Goal: Use online tool/utility

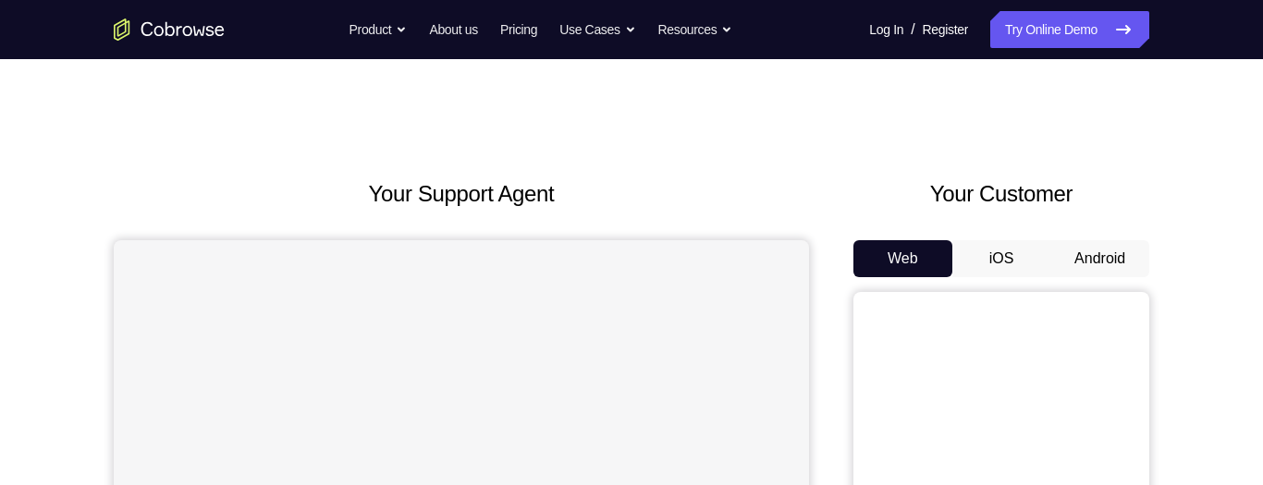
click at [1015, 138] on button "iOS" at bounding box center [1001, 258] width 99 height 37
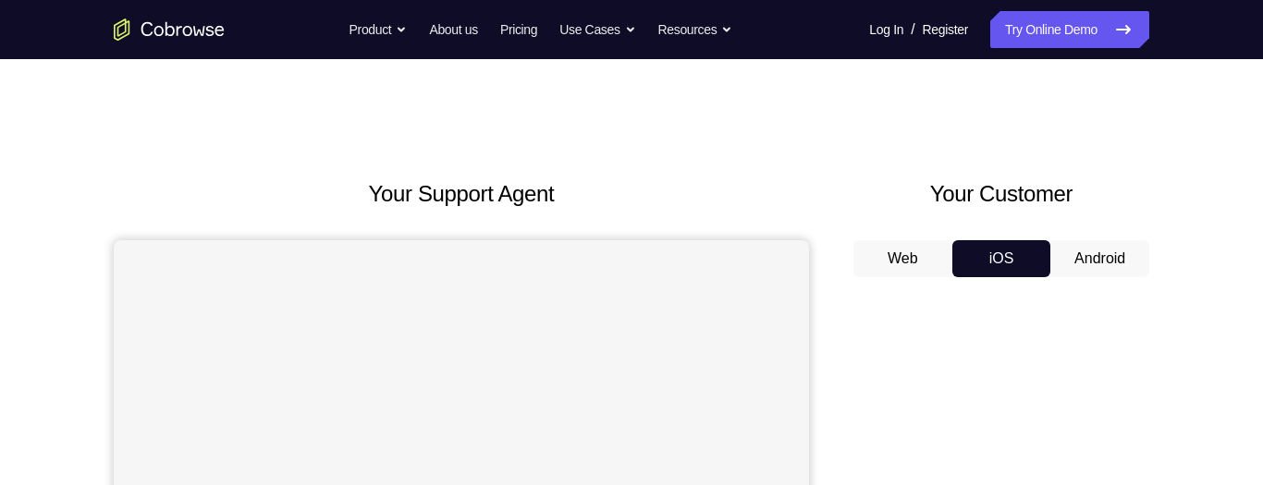
click at [1107, 138] on button "Android" at bounding box center [1099, 258] width 99 height 37
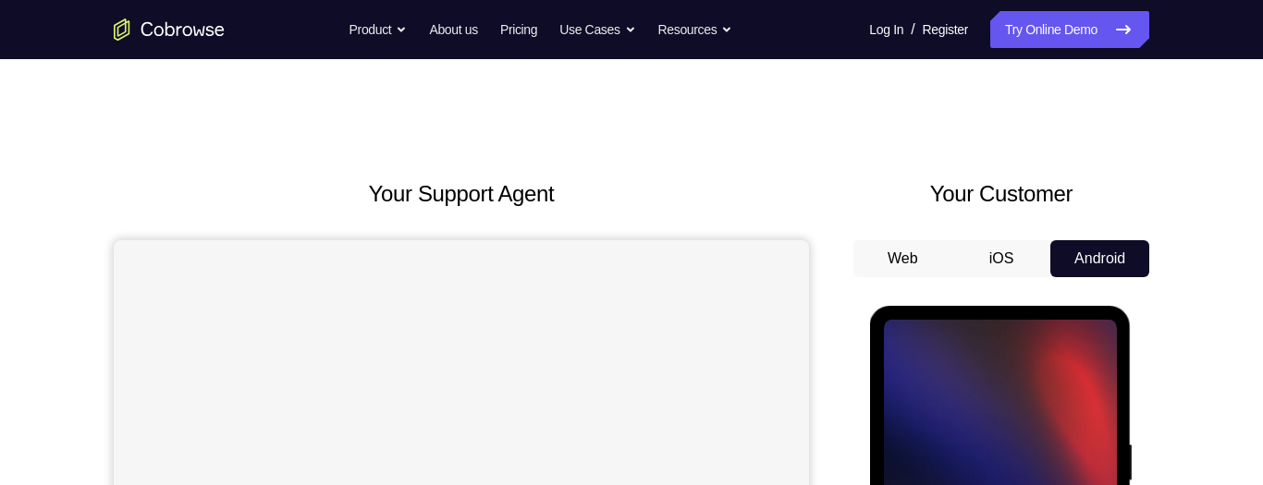
scroll to position [277, 0]
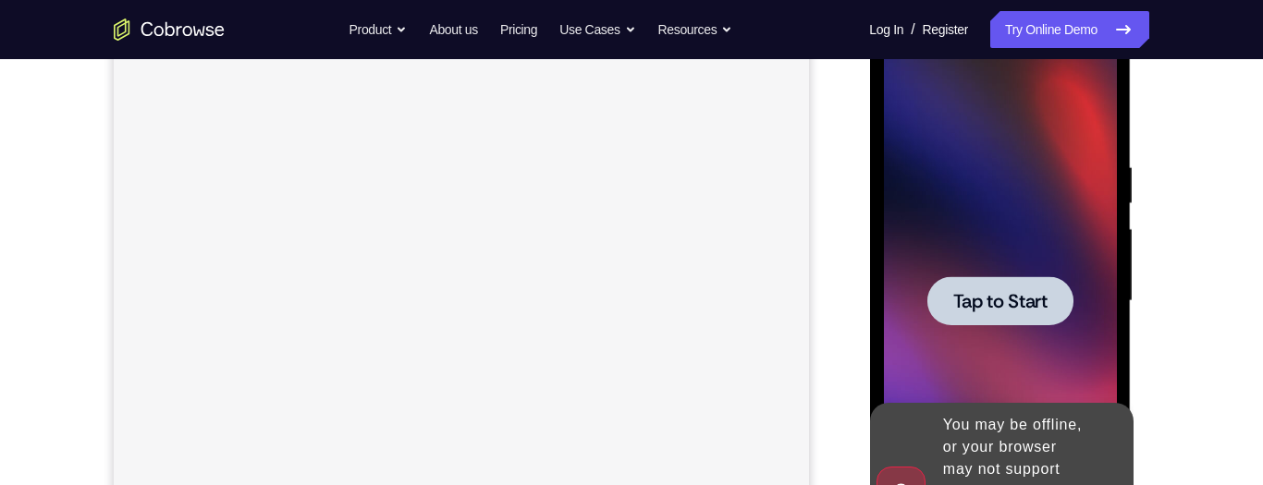
click at [1118, 138] on icon at bounding box center [1115, 491] width 8 height 8
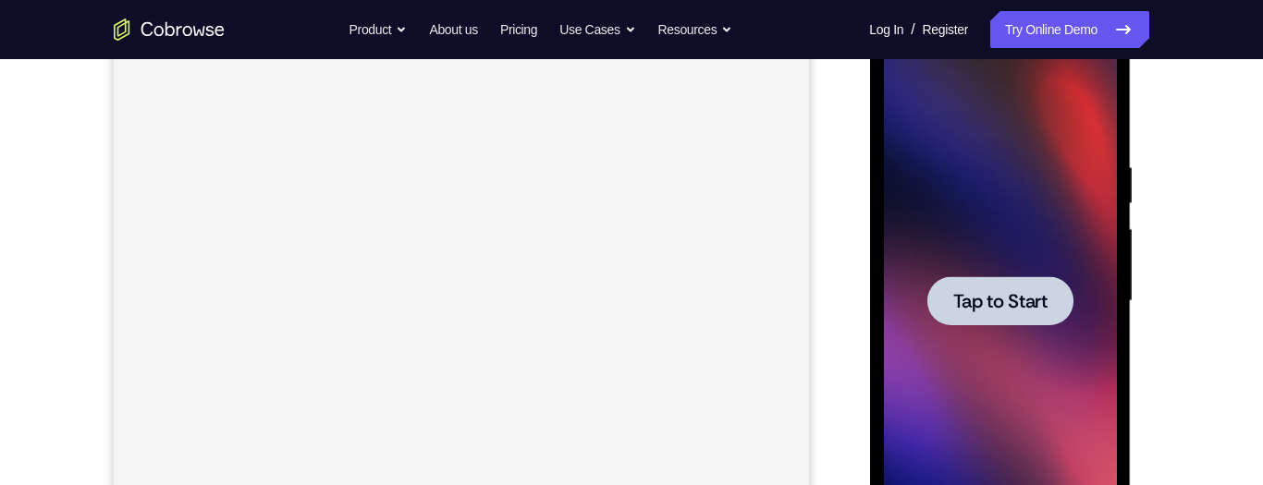
click at [993, 138] on span "Tap to Start" at bounding box center [999, 301] width 94 height 18
click at [993, 138] on div at bounding box center [999, 302] width 233 height 518
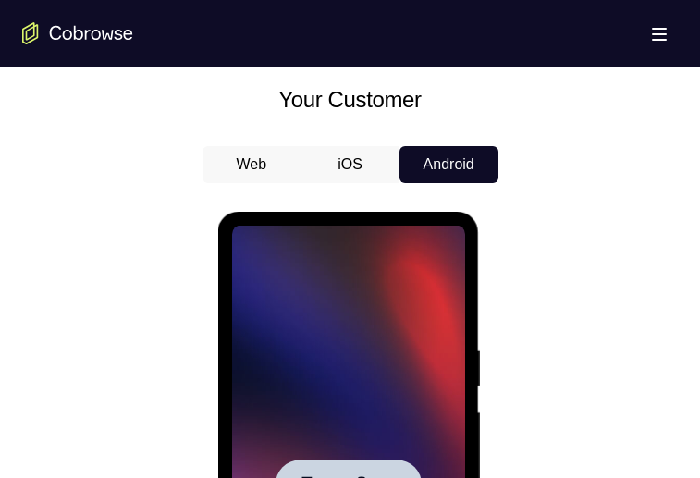
scroll to position [829, 0]
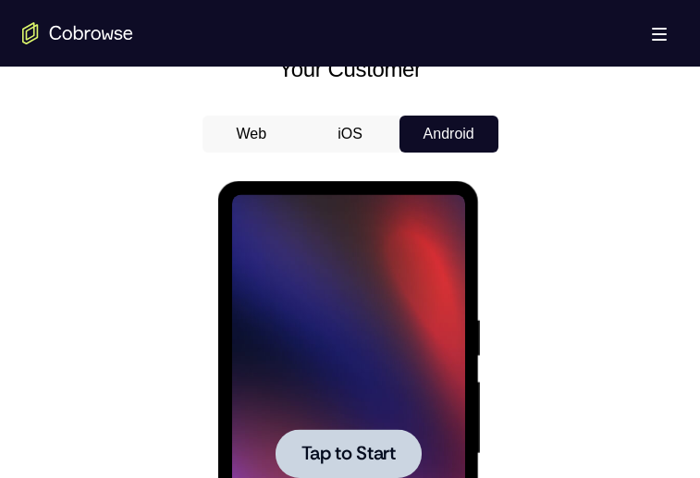
click at [319, 138] on span "Tap to Start" at bounding box center [348, 454] width 94 height 18
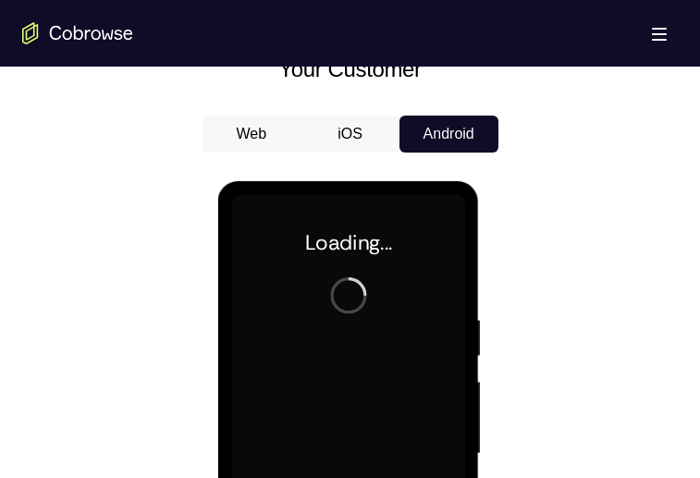
scroll to position [1023, 0]
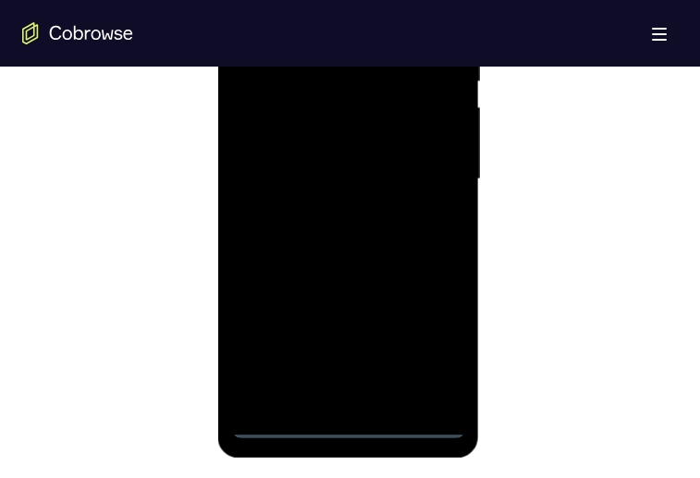
scroll to position [1107, 0]
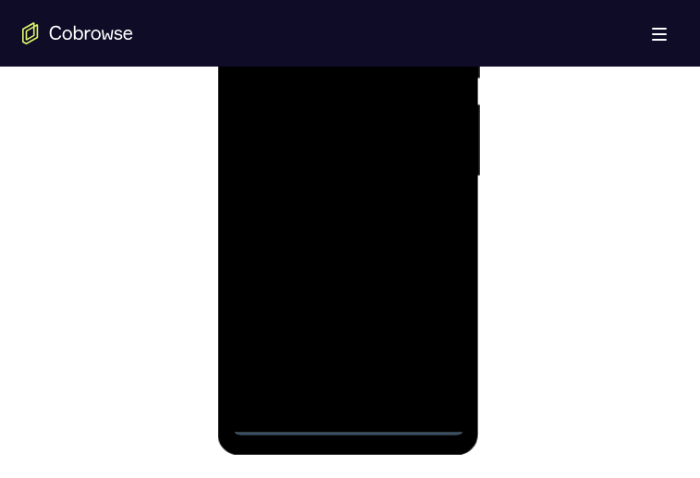
click at [344, 138] on div at bounding box center [348, 177] width 233 height 518
click at [349, 138] on div at bounding box center [348, 177] width 233 height 518
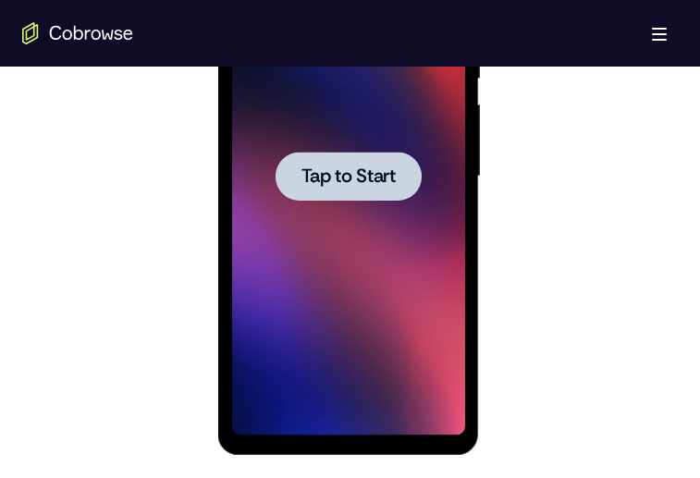
click at [339, 138] on span "Tap to Start" at bounding box center [348, 176] width 94 height 18
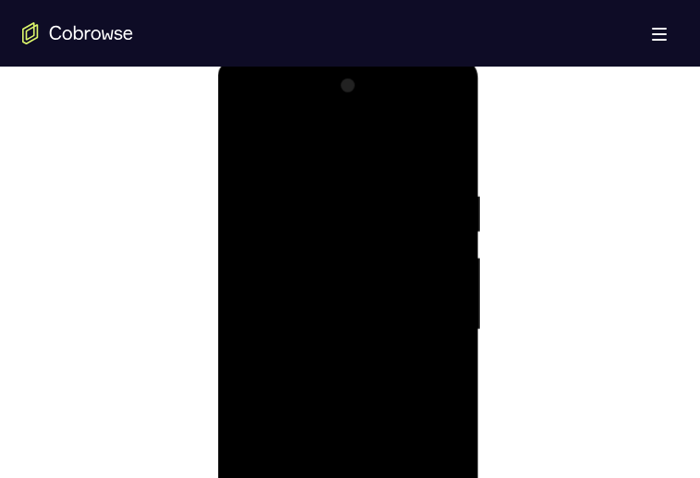
scroll to position [1147, 0]
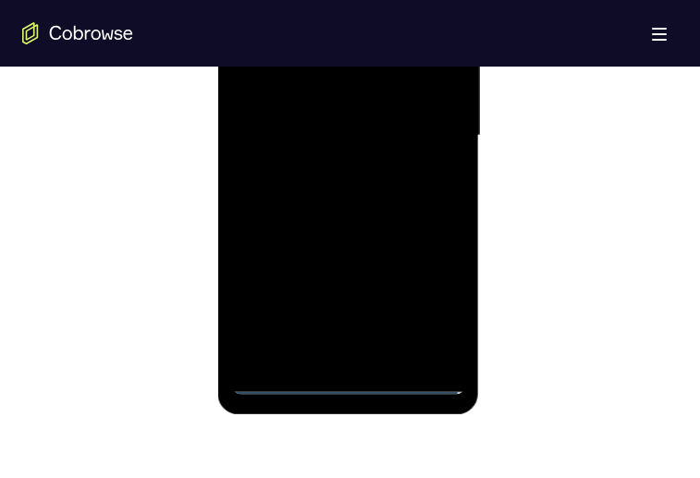
click at [348, 138] on div at bounding box center [348, 136] width 233 height 518
click at [351, 138] on div at bounding box center [348, 136] width 233 height 518
click at [432, 138] on div at bounding box center [348, 136] width 233 height 518
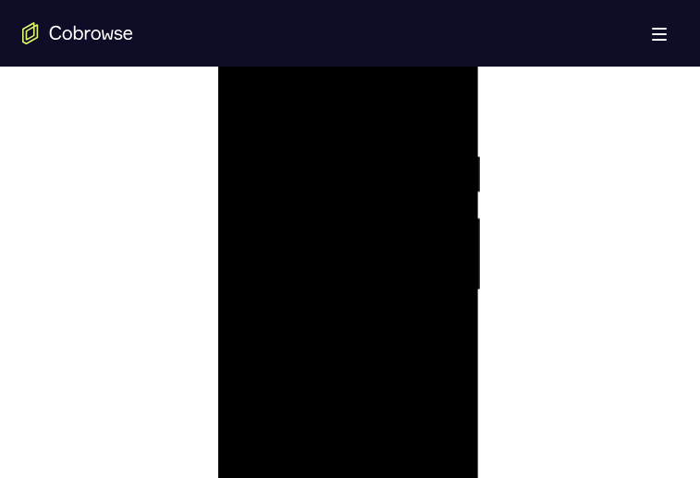
click at [431, 138] on div at bounding box center [348, 290] width 233 height 518
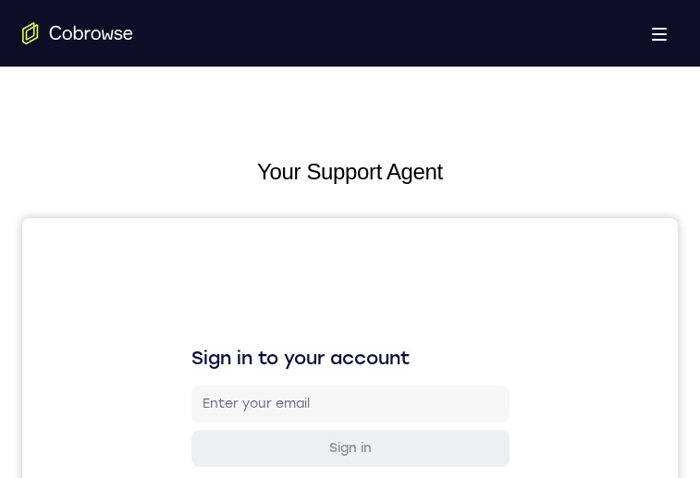
drag, startPoint x: 422, startPoint y: 1265, endPoint x: 685, endPoint y: 1579, distance: 409.5
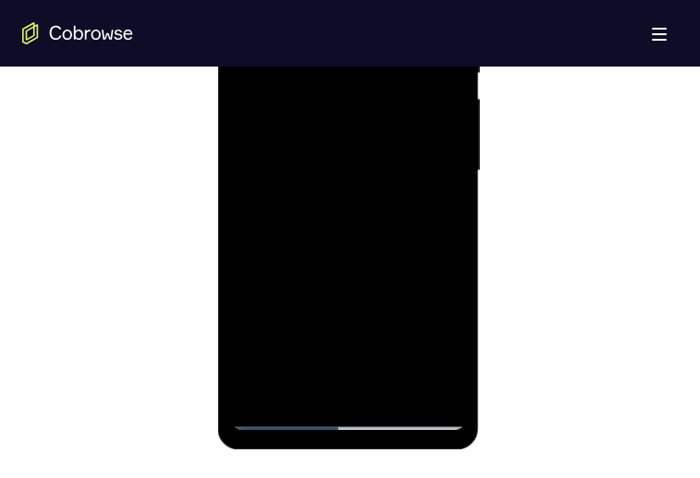
click at [312, 71] on div at bounding box center [348, 171] width 233 height 518
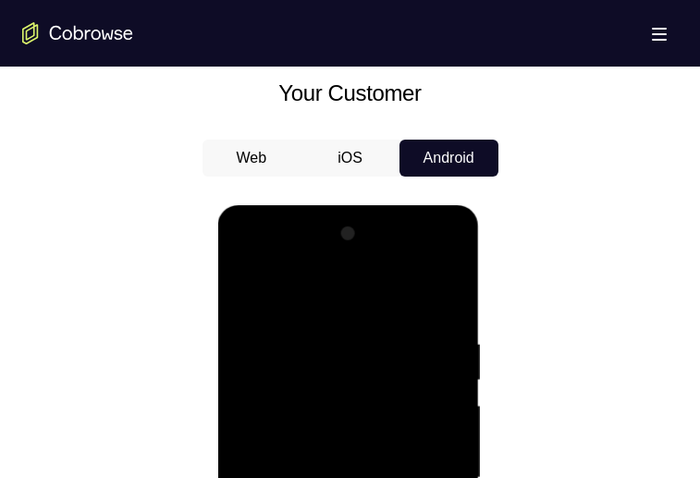
scroll to position [994, 0]
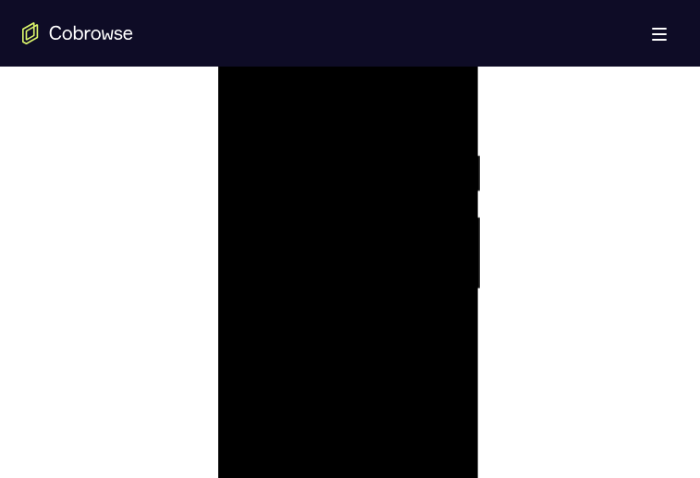
click at [442, 138] on div at bounding box center [348, 290] width 233 height 518
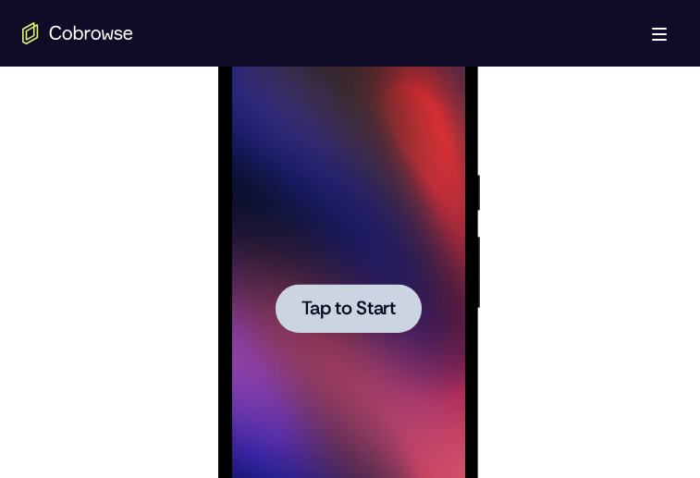
click at [368, 138] on span "Tap to Start" at bounding box center [348, 309] width 94 height 18
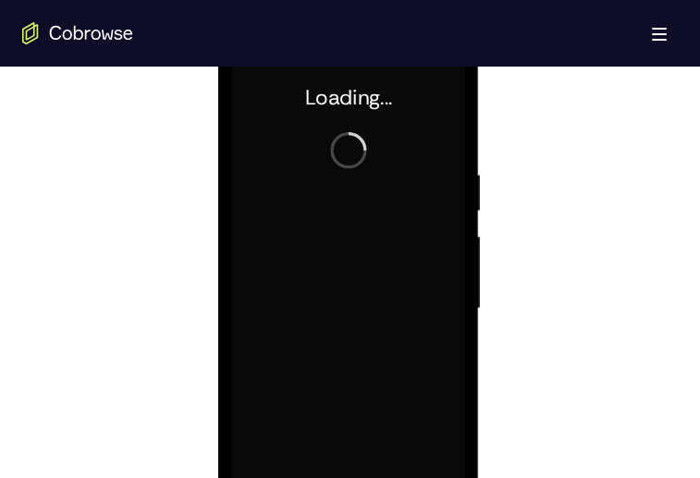
scroll to position [0, 0]
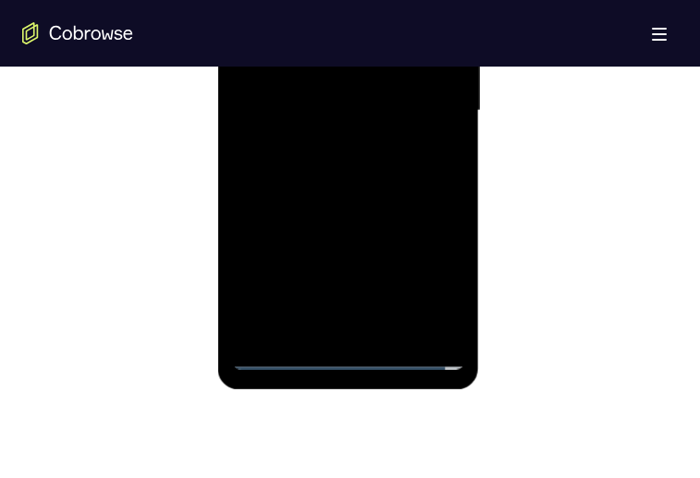
drag, startPoint x: 427, startPoint y: 277, endPoint x: 704, endPoint y: 121, distance: 318.3
click at [427, 138] on div at bounding box center [348, 111] width 233 height 518
click at [284, 0] on div at bounding box center [348, 111] width 233 height 518
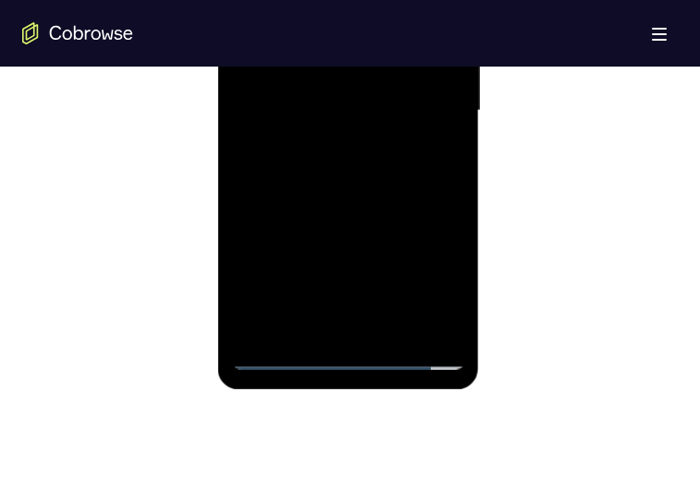
click at [284, 0] on div at bounding box center [348, 111] width 233 height 518
click at [426, 108] on div at bounding box center [348, 111] width 233 height 518
click at [420, 108] on div at bounding box center [348, 111] width 233 height 518
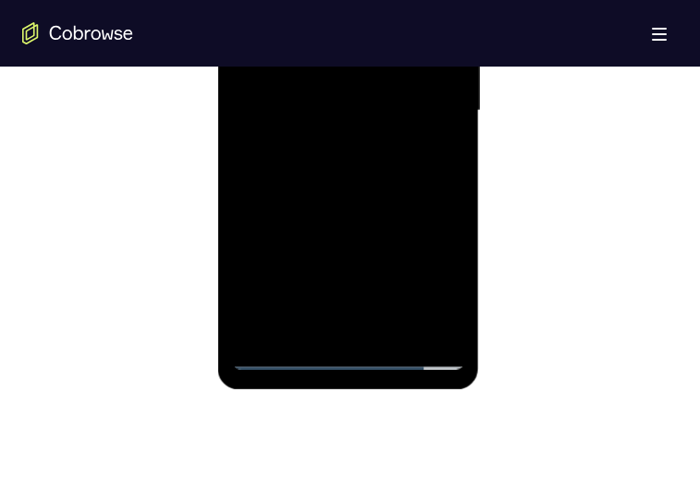
click at [420, 108] on div at bounding box center [348, 111] width 233 height 518
click at [334, 138] on div at bounding box center [348, 111] width 233 height 518
click at [332, 138] on div at bounding box center [348, 111] width 233 height 518
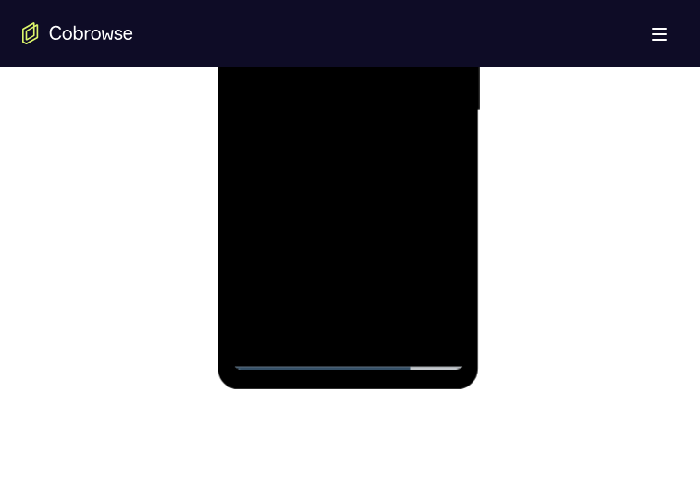
click at [344, 79] on div at bounding box center [348, 111] width 233 height 518
click at [353, 31] on div at bounding box center [348, 111] width 233 height 518
click at [373, 21] on div at bounding box center [348, 111] width 233 height 518
click at [417, 25] on div at bounding box center [348, 111] width 233 height 518
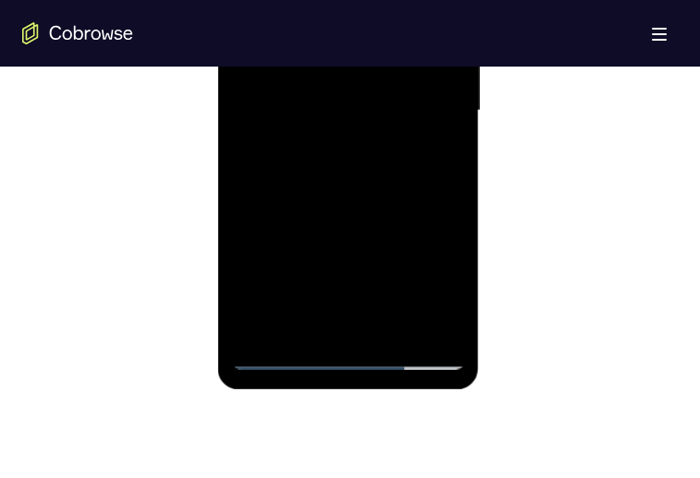
click at [417, 25] on div at bounding box center [348, 111] width 233 height 518
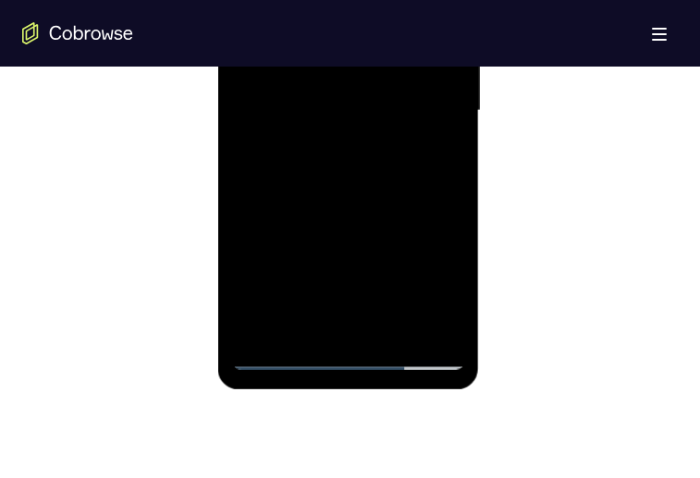
click at [417, 25] on div at bounding box center [348, 111] width 233 height 518
click at [417, 30] on div at bounding box center [348, 111] width 233 height 518
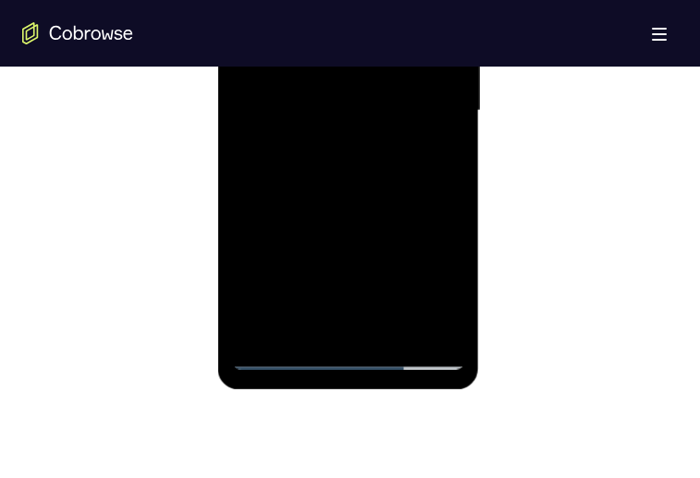
click at [417, 30] on div at bounding box center [348, 111] width 233 height 518
click at [381, 69] on div at bounding box center [348, 111] width 233 height 518
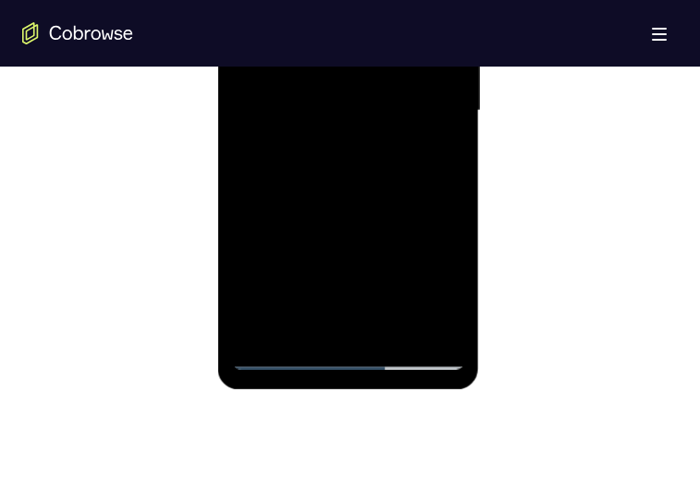
click at [315, 72] on div at bounding box center [348, 111] width 233 height 518
click at [340, 108] on div at bounding box center [348, 111] width 233 height 518
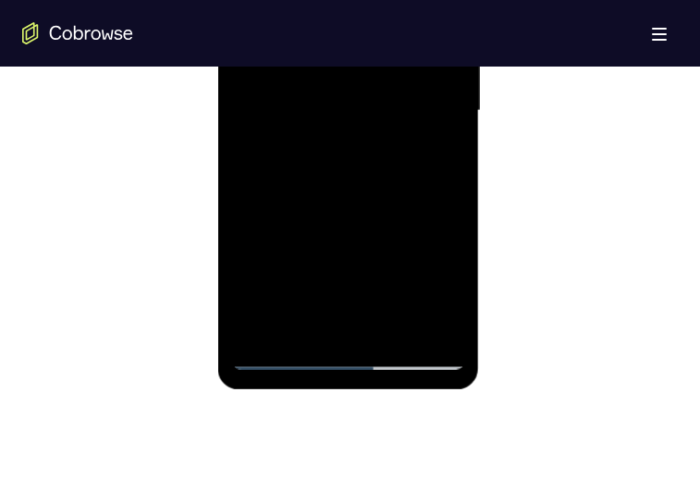
click at [340, 108] on div at bounding box center [348, 111] width 233 height 518
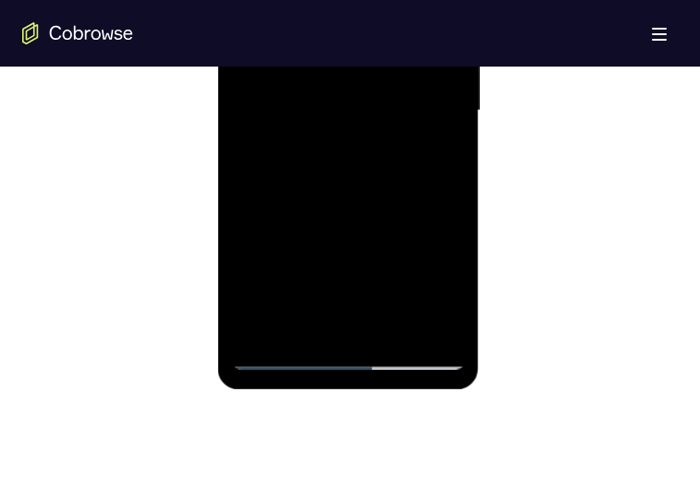
click at [340, 108] on div at bounding box center [348, 111] width 233 height 518
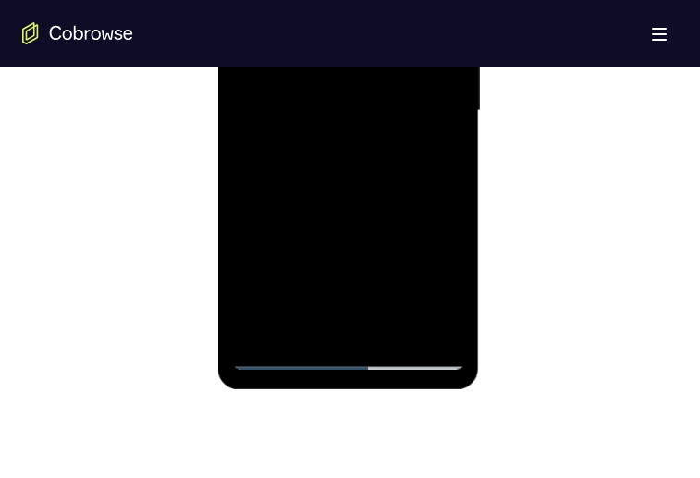
click at [340, 108] on div at bounding box center [348, 111] width 233 height 518
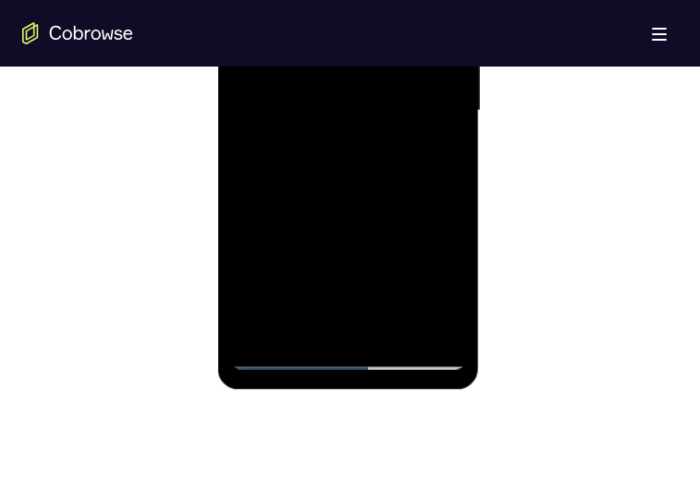
click at [340, 108] on div at bounding box center [348, 111] width 233 height 518
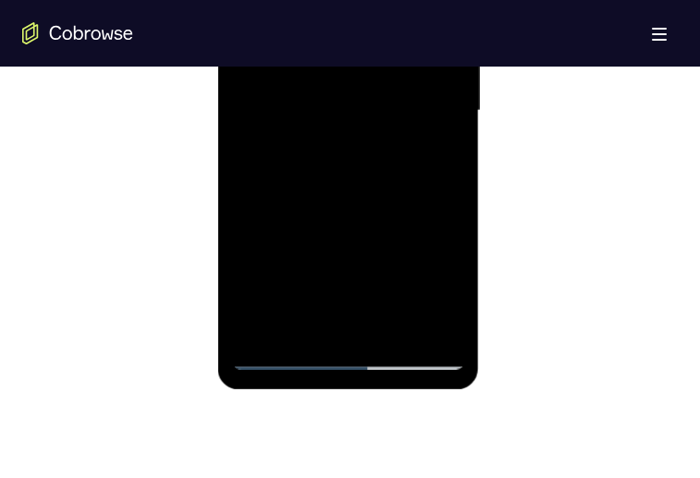
click at [340, 108] on div at bounding box center [348, 111] width 233 height 518
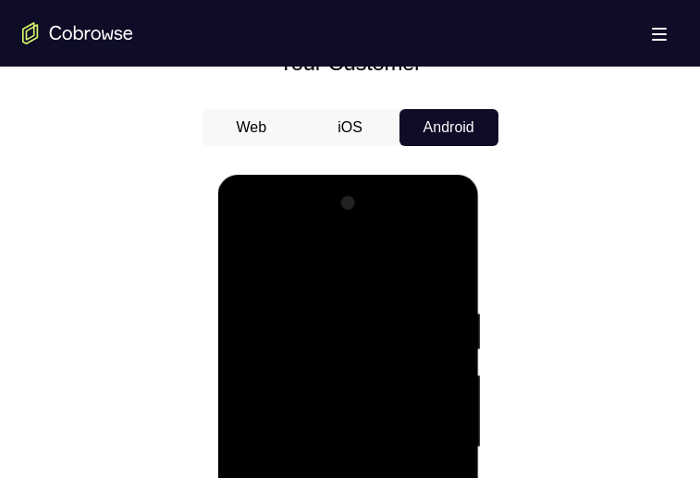
scroll to position [976, 0]
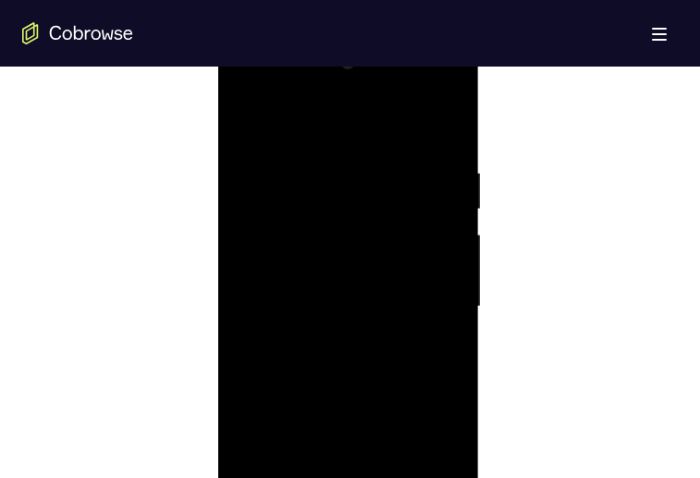
click at [372, 138] on div at bounding box center [348, 307] width 233 height 518
click at [373, 138] on div at bounding box center [348, 307] width 233 height 518
click at [358, 138] on div at bounding box center [348, 326] width 233 height 518
click at [344, 138] on div at bounding box center [348, 326] width 233 height 518
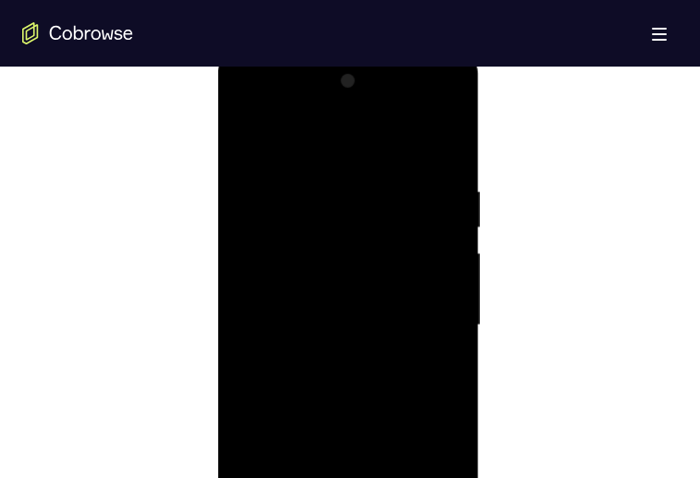
click at [344, 138] on div at bounding box center [348, 326] width 233 height 518
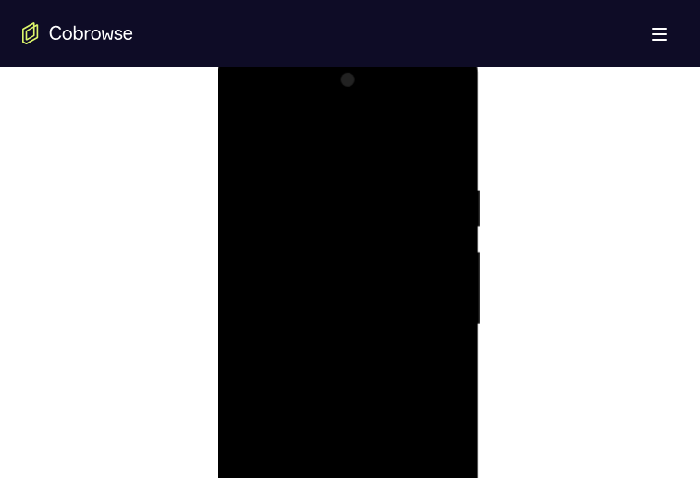
click at [426, 138] on div at bounding box center [348, 325] width 233 height 518
click at [342, 138] on div at bounding box center [348, 325] width 233 height 518
click at [438, 134] on div at bounding box center [348, 325] width 233 height 518
click at [541, 138] on div at bounding box center [349, 322] width 655 height 569
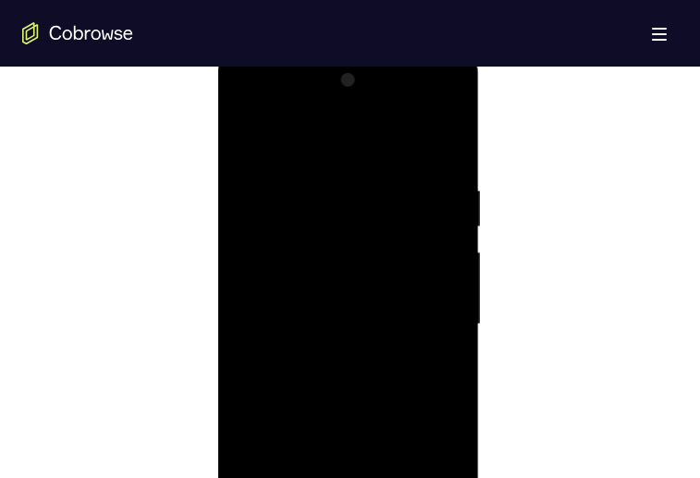
scroll to position [1140, 0]
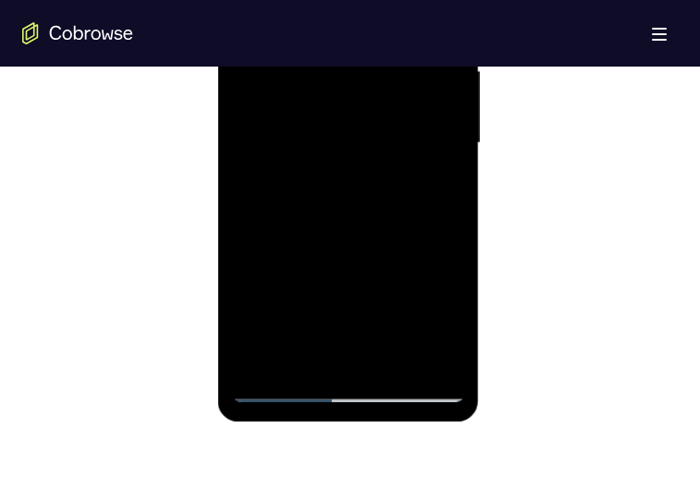
click at [393, 138] on div at bounding box center [348, 143] width 233 height 518
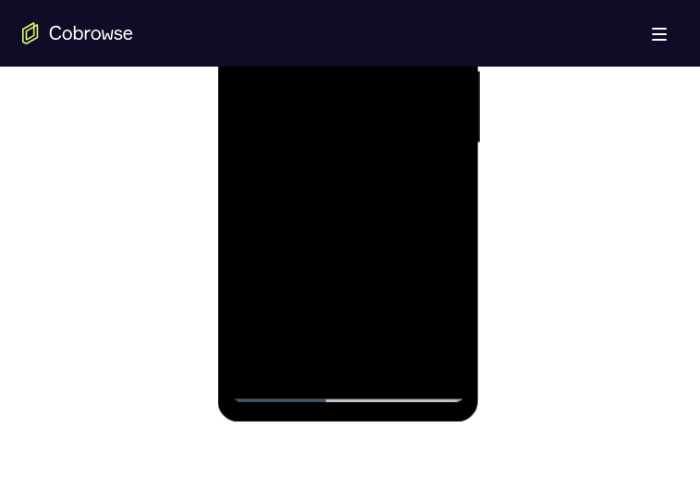
click at [393, 138] on div at bounding box center [348, 143] width 233 height 518
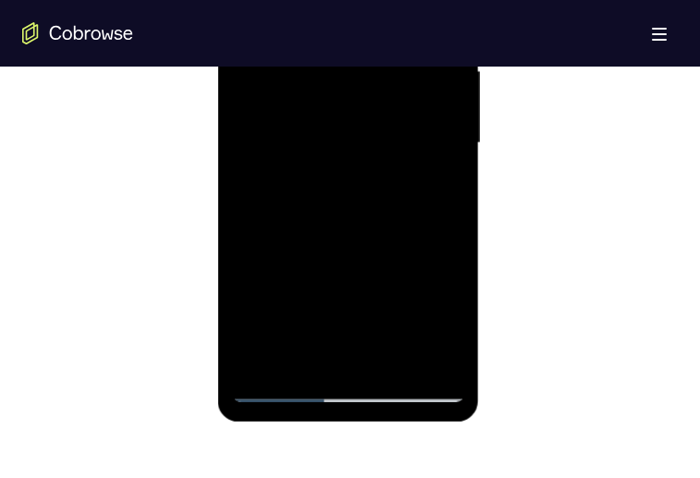
click at [393, 138] on div at bounding box center [348, 143] width 233 height 518
click at [441, 0] on div at bounding box center [348, 143] width 233 height 518
click at [453, 138] on div at bounding box center [348, 143] width 233 height 518
click at [397, 138] on div at bounding box center [348, 143] width 233 height 518
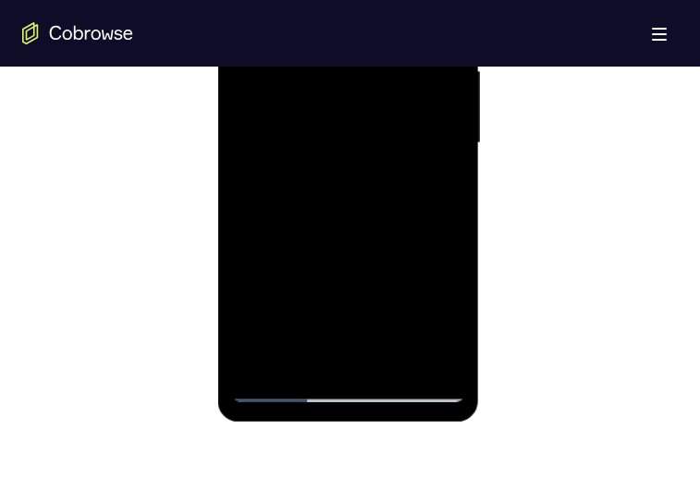
click at [397, 138] on div at bounding box center [348, 143] width 233 height 518
click at [401, 138] on div at bounding box center [348, 143] width 233 height 518
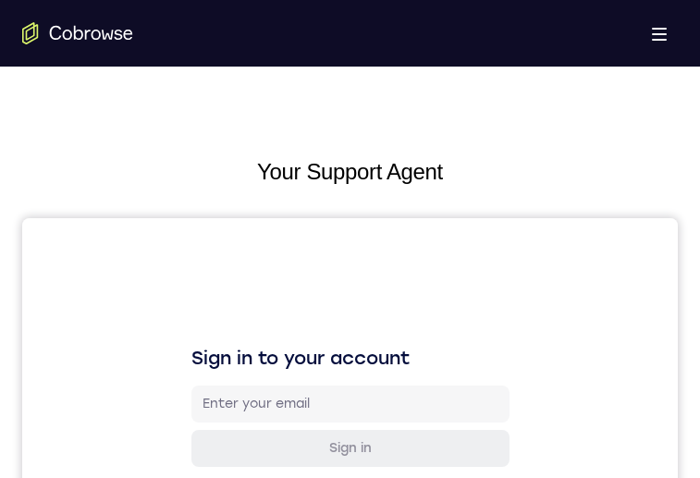
scroll to position [1188, 0]
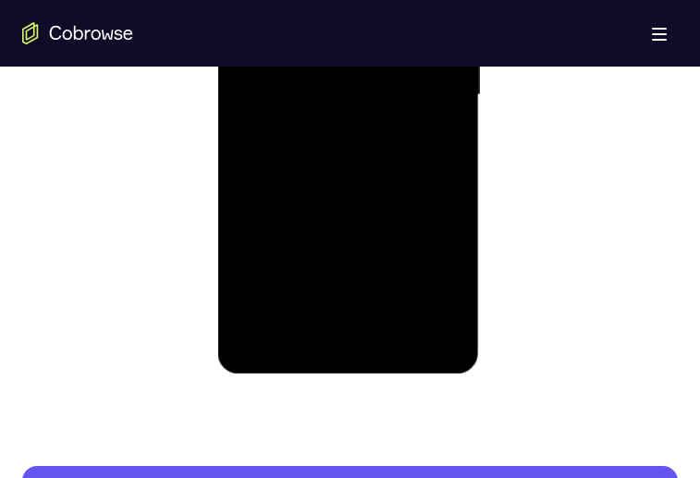
click at [396, 138] on div at bounding box center [348, 95] width 233 height 518
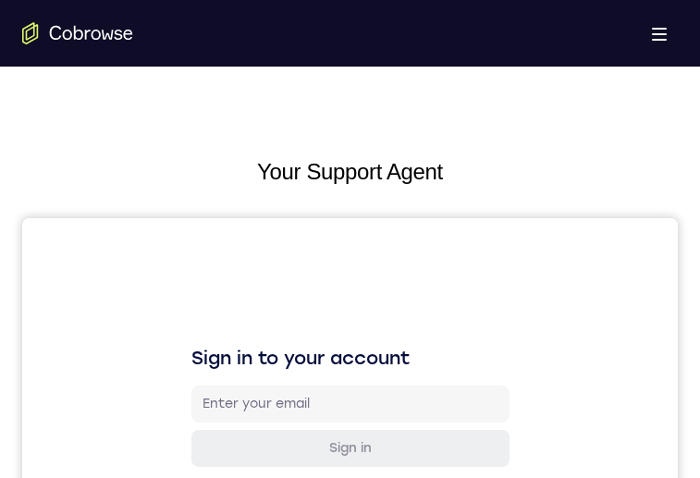
scroll to position [851, 0]
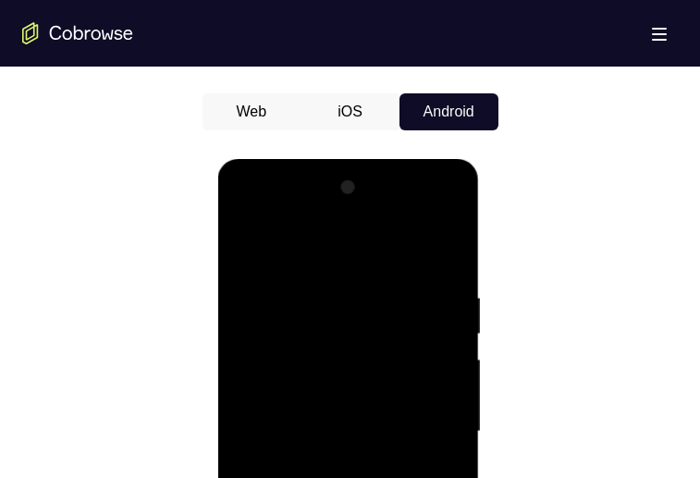
click at [349, 138] on div at bounding box center [348, 432] width 233 height 518
drag, startPoint x: 349, startPoint y: 523, endPoint x: 579, endPoint y: 223, distance: 377.9
click at [349, 138] on div at bounding box center [348, 432] width 233 height 518
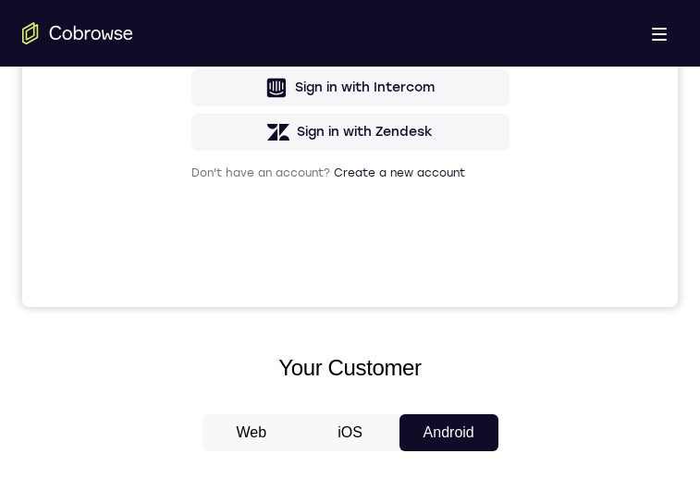
scroll to position [0, 0]
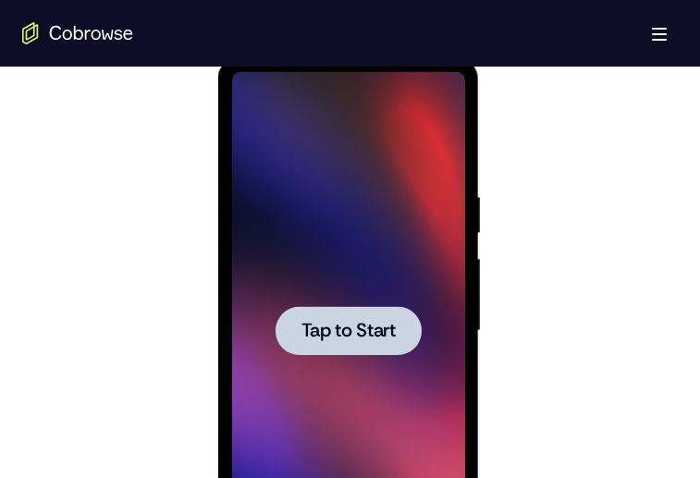
click at [354, 138] on span "Tap to Start" at bounding box center [348, 331] width 94 height 18
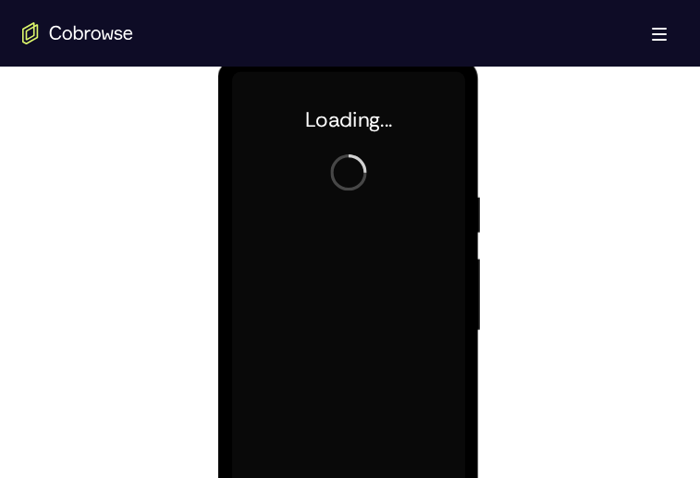
scroll to position [970, 0]
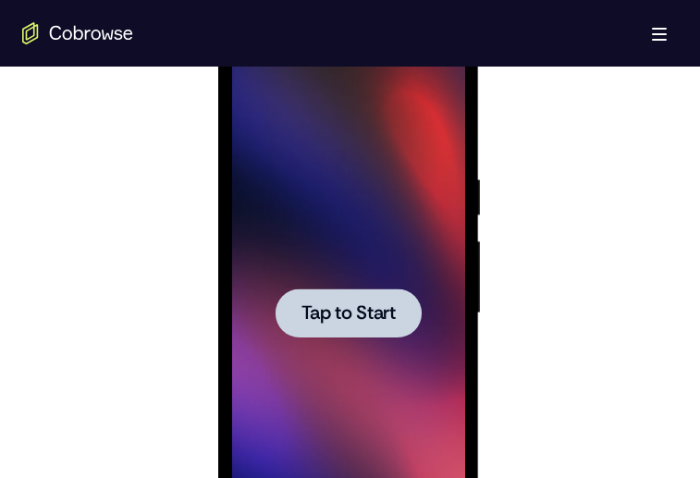
click at [374, 138] on div at bounding box center [348, 312] width 146 height 49
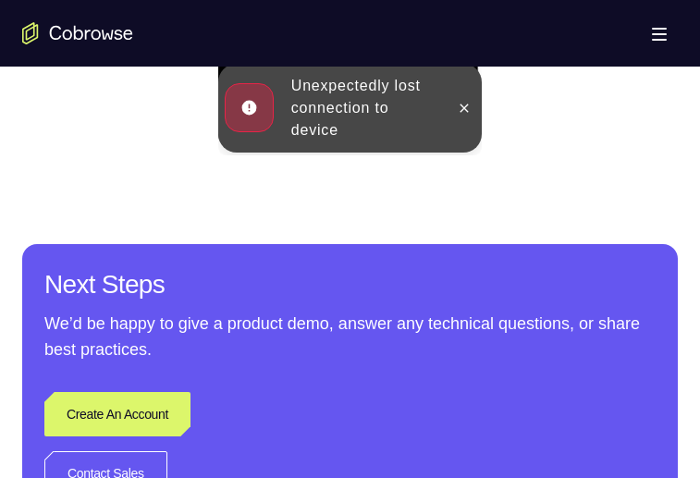
scroll to position [1336, 0]
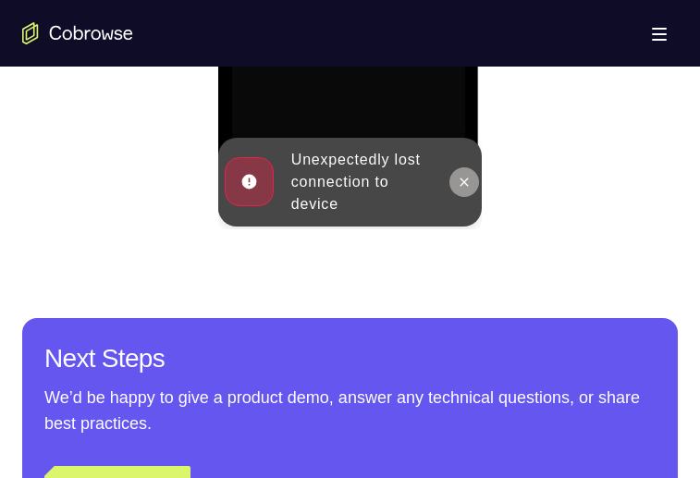
click at [464, 138] on button at bounding box center [464, 182] width 30 height 30
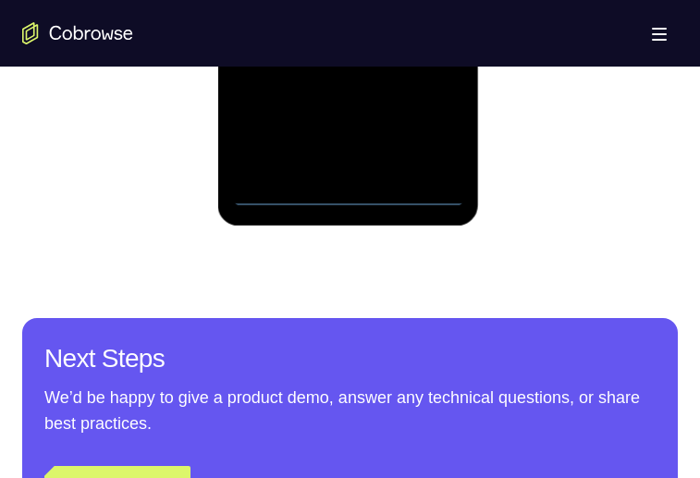
scroll to position [1132, 0]
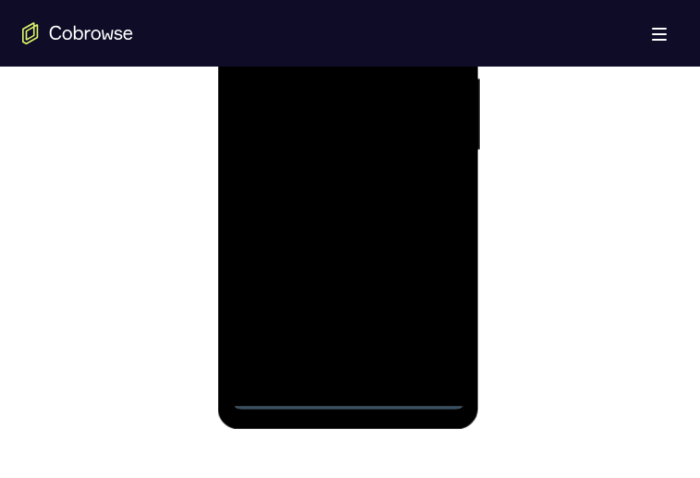
drag, startPoint x: 349, startPoint y: 395, endPoint x: 711, endPoint y: 135, distance: 445.9
click at [349, 138] on div at bounding box center [348, 151] width 233 height 518
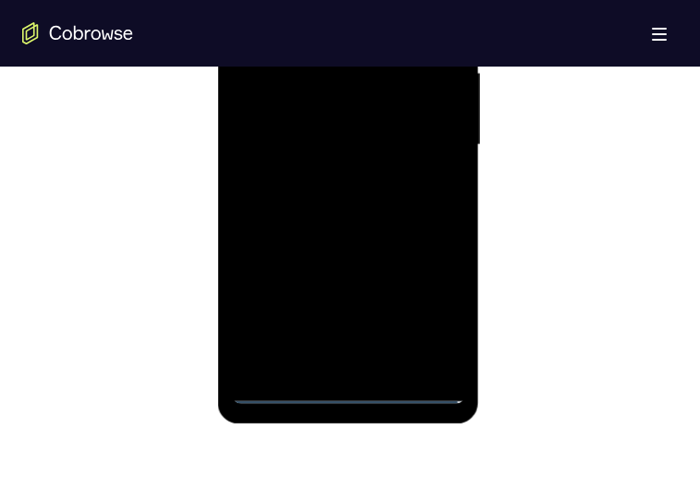
scroll to position [987, 0]
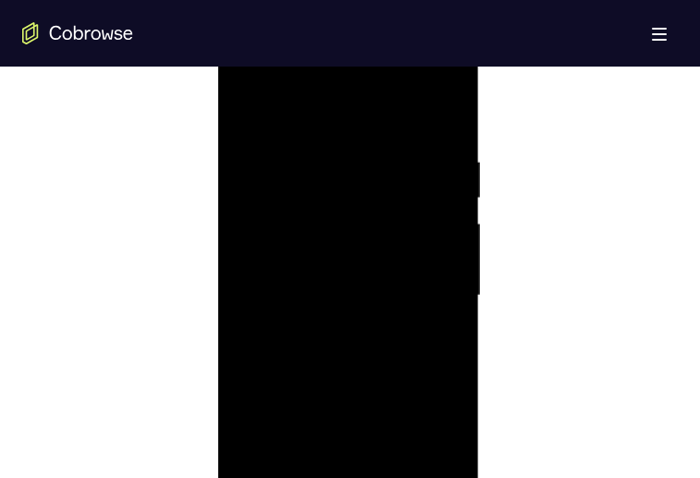
click at [434, 138] on div at bounding box center [348, 296] width 233 height 518
click at [425, 138] on div at bounding box center [348, 296] width 233 height 518
click at [288, 118] on div at bounding box center [348, 295] width 233 height 518
click at [423, 138] on div at bounding box center [348, 295] width 233 height 518
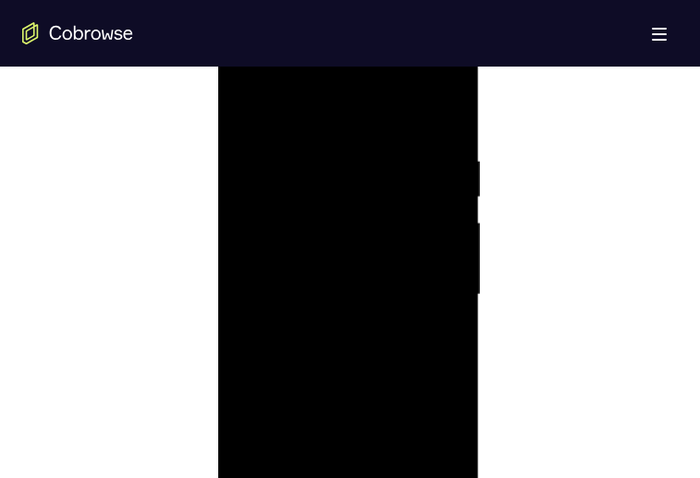
click at [332, 138] on div at bounding box center [348, 295] width 233 height 518
click at [365, 138] on div at bounding box center [348, 295] width 233 height 518
click at [323, 138] on div at bounding box center [348, 295] width 233 height 518
click at [359, 138] on div at bounding box center [348, 295] width 233 height 518
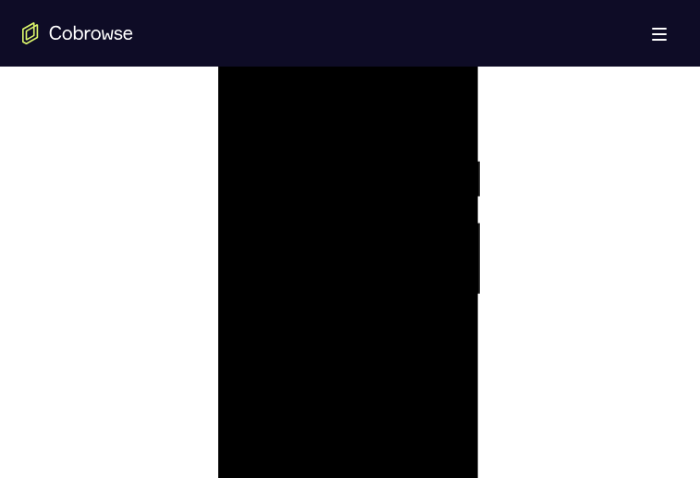
click at [359, 138] on div at bounding box center [348, 295] width 233 height 518
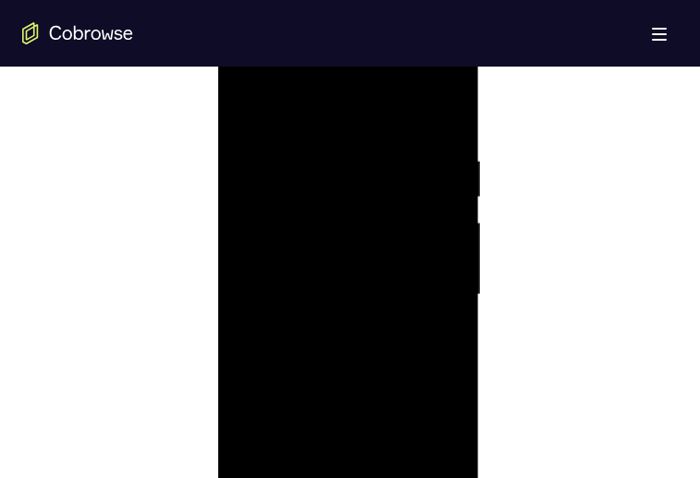
click at [359, 138] on div at bounding box center [348, 295] width 233 height 518
click at [349, 138] on div at bounding box center [348, 295] width 233 height 518
click at [357, 138] on div at bounding box center [348, 295] width 233 height 518
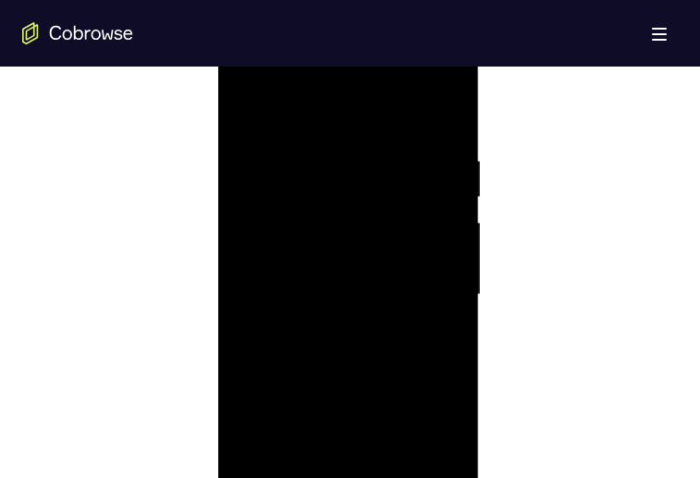
click at [357, 138] on div at bounding box center [348, 295] width 233 height 518
click at [337, 138] on div at bounding box center [348, 295] width 233 height 518
click at [351, 138] on div at bounding box center [348, 295] width 233 height 518
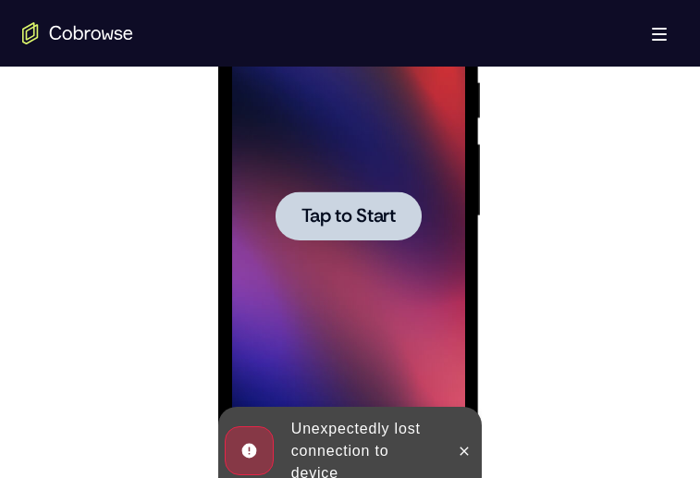
scroll to position [1147, 0]
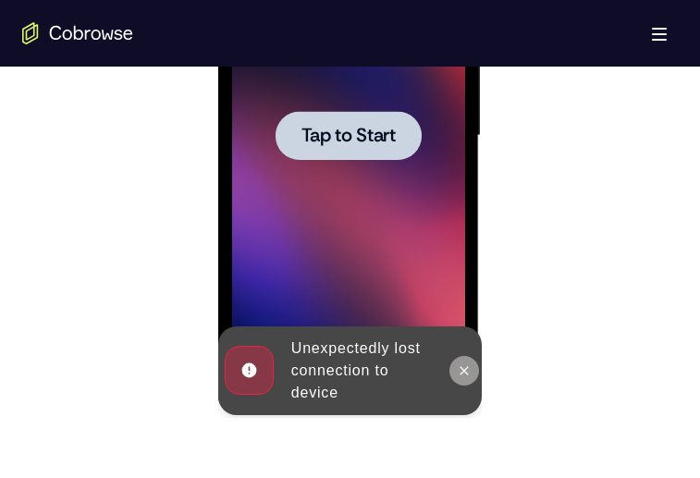
click at [468, 138] on icon at bounding box center [464, 370] width 15 height 15
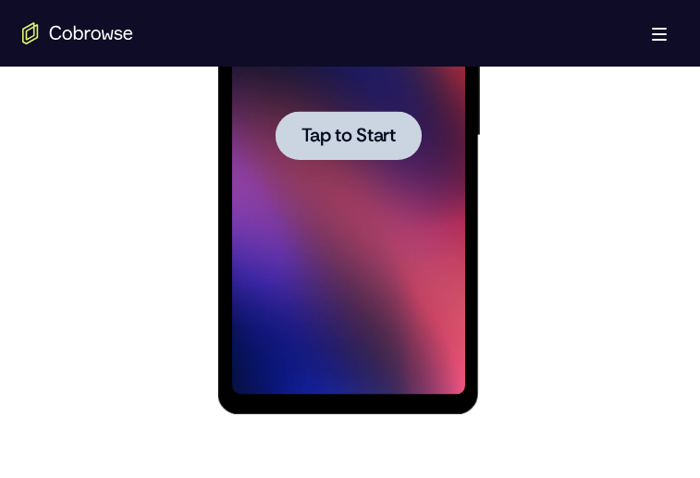
click at [372, 138] on span "Tap to Start" at bounding box center [348, 136] width 94 height 18
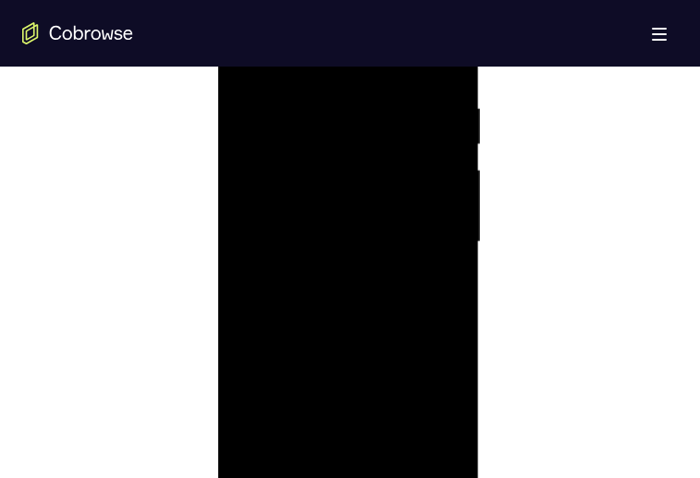
scroll to position [1218, 0]
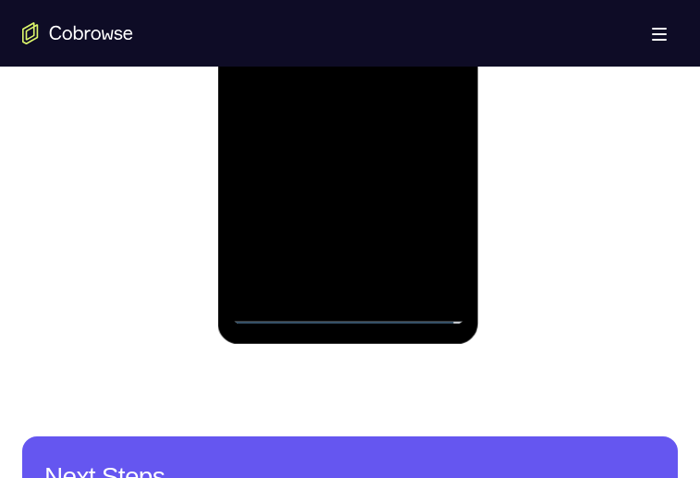
click at [352, 138] on div at bounding box center [348, 66] width 233 height 518
click at [428, 138] on div at bounding box center [348, 66] width 233 height 518
click at [312, 0] on div at bounding box center [348, 66] width 233 height 518
click at [426, 52] on div at bounding box center [348, 66] width 233 height 518
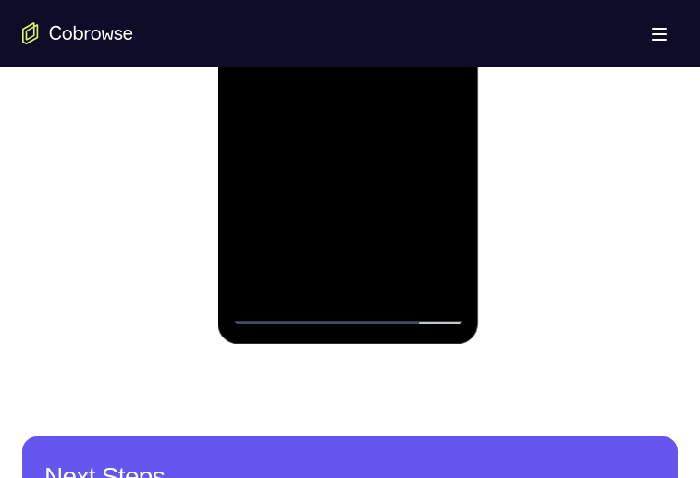
click at [426, 52] on div at bounding box center [348, 66] width 233 height 518
click at [331, 104] on div at bounding box center [348, 66] width 233 height 518
click at [329, 95] on div at bounding box center [348, 66] width 233 height 518
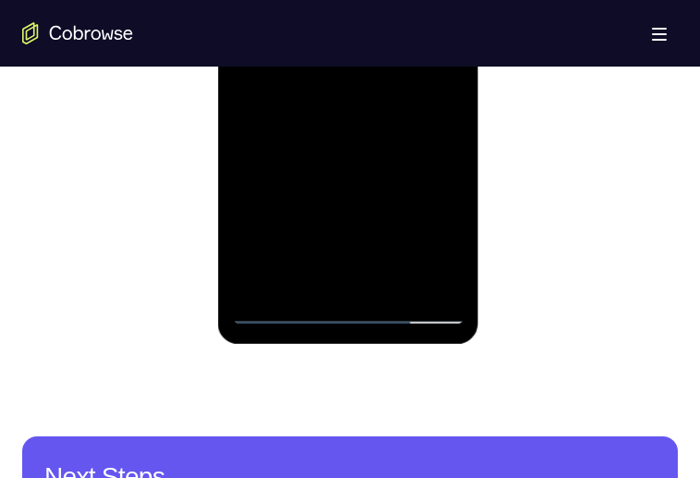
click at [329, 95] on div at bounding box center [348, 66] width 233 height 518
click at [370, 38] on div at bounding box center [348, 66] width 233 height 518
click at [399, 31] on div at bounding box center [348, 66] width 233 height 518
click at [422, 0] on div at bounding box center [348, 66] width 233 height 518
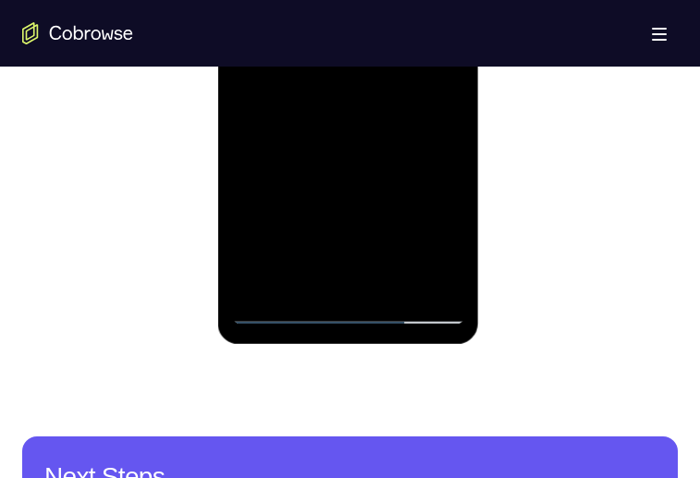
click at [422, 0] on div at bounding box center [348, 66] width 233 height 518
click at [387, 0] on div at bounding box center [348, 66] width 233 height 518
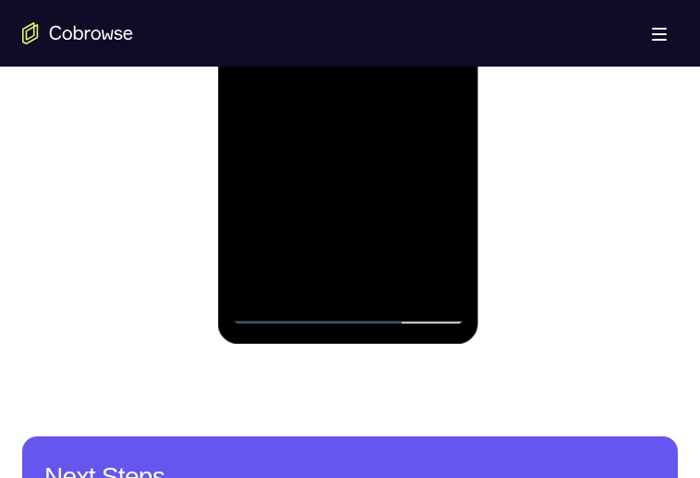
click at [387, 0] on div at bounding box center [348, 66] width 233 height 518
click at [322, 22] on div at bounding box center [348, 66] width 233 height 518
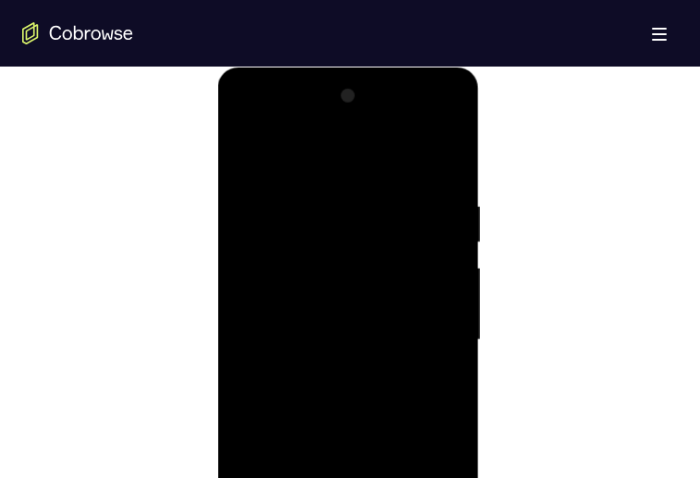
click at [442, 138] on div at bounding box center [348, 340] width 233 height 518
click at [285, 138] on div at bounding box center [348, 340] width 233 height 518
click at [443, 138] on div at bounding box center [348, 340] width 233 height 518
click at [361, 138] on div at bounding box center [348, 340] width 233 height 518
click at [354, 138] on div at bounding box center [348, 340] width 233 height 518
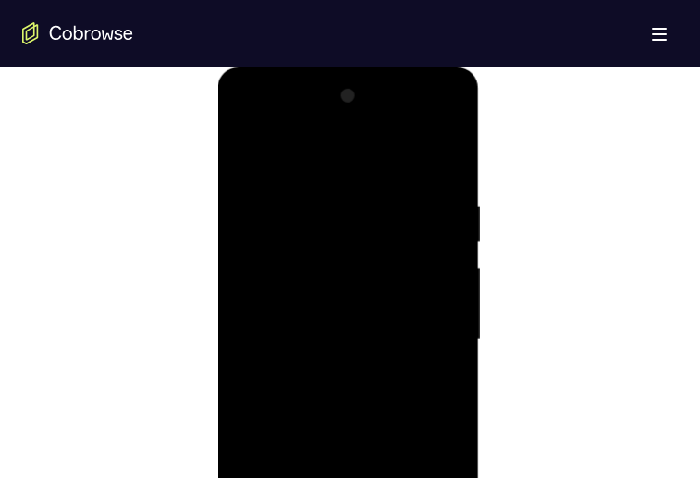
scroll to position [1081, 0]
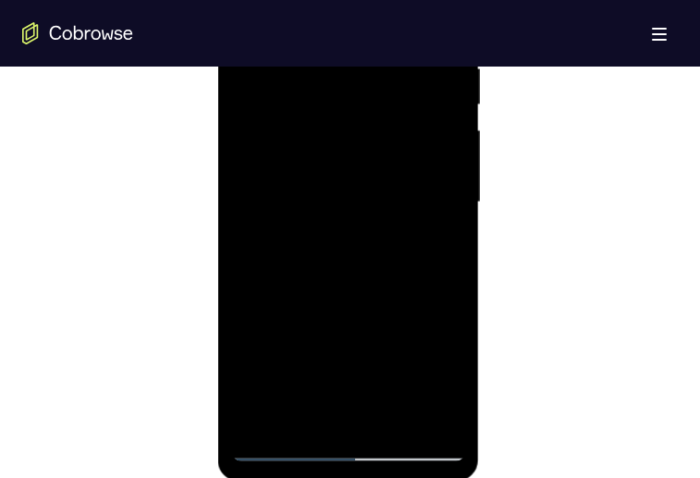
click at [363, 138] on div at bounding box center [348, 203] width 233 height 518
click at [394, 138] on div at bounding box center [348, 203] width 233 height 518
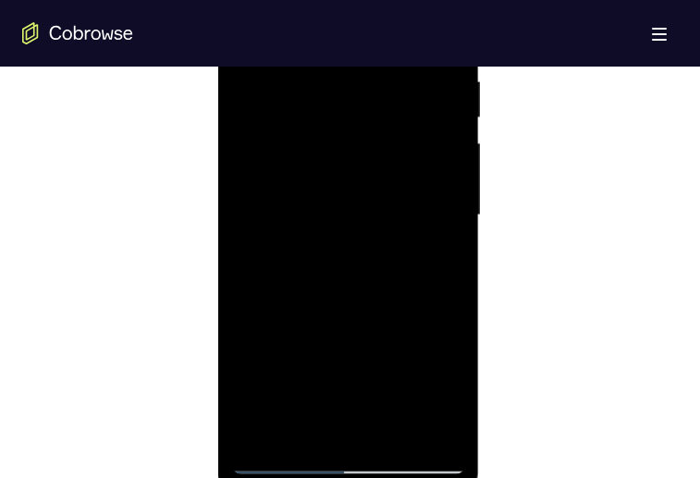
scroll to position [937, 0]
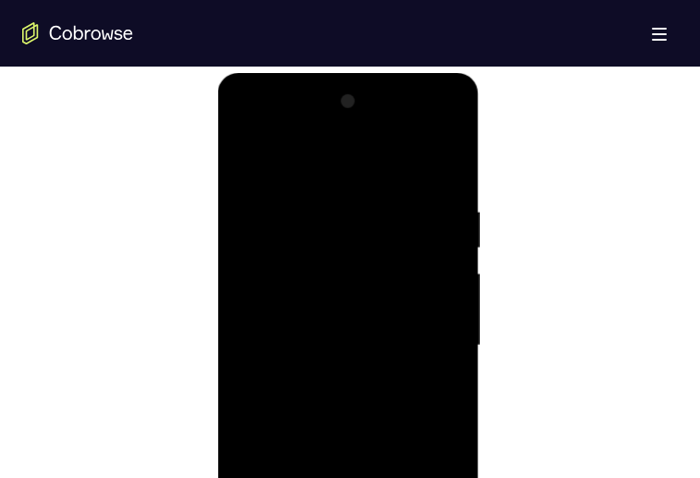
click at [341, 138] on div at bounding box center [348, 346] width 233 height 518
click at [367, 138] on div at bounding box center [348, 346] width 233 height 518
click at [348, 138] on div at bounding box center [348, 346] width 233 height 518
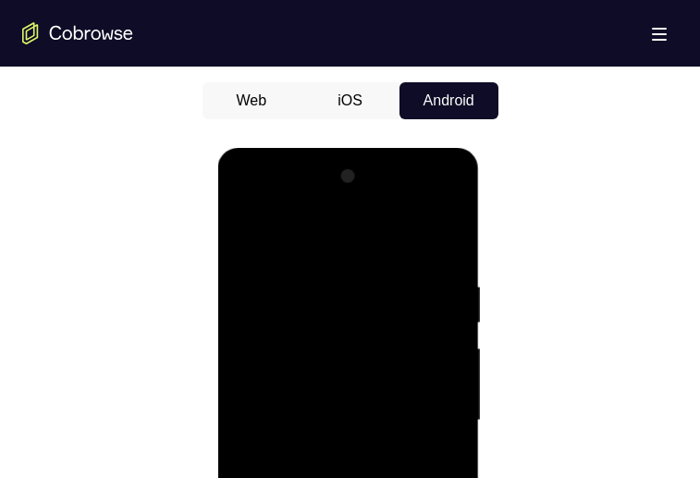
scroll to position [1065, 0]
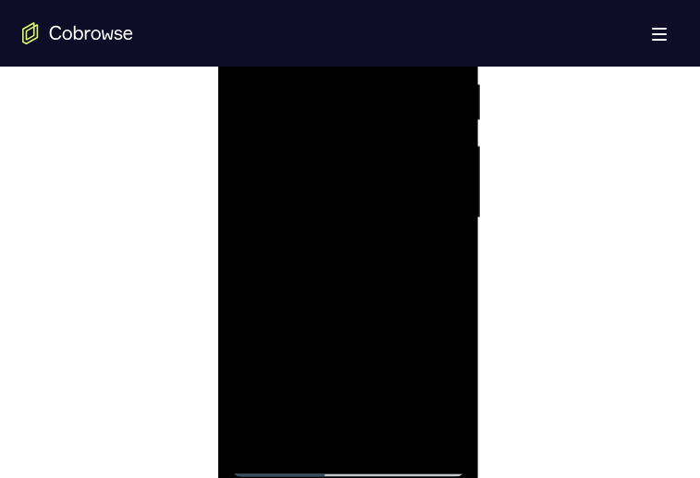
click at [333, 138] on div at bounding box center [348, 218] width 233 height 518
click at [447, 138] on div at bounding box center [348, 218] width 233 height 518
click at [330, 138] on div at bounding box center [348, 218] width 233 height 518
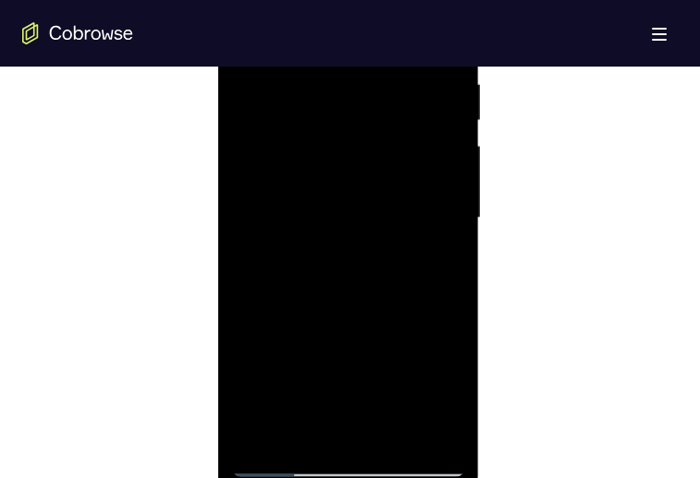
click at [247, 138] on div at bounding box center [348, 218] width 233 height 518
click at [249, 138] on div at bounding box center [348, 218] width 233 height 518
click at [395, 138] on div at bounding box center [348, 218] width 233 height 518
click at [453, 138] on div at bounding box center [348, 218] width 233 height 518
click at [246, 138] on div at bounding box center [348, 218] width 233 height 518
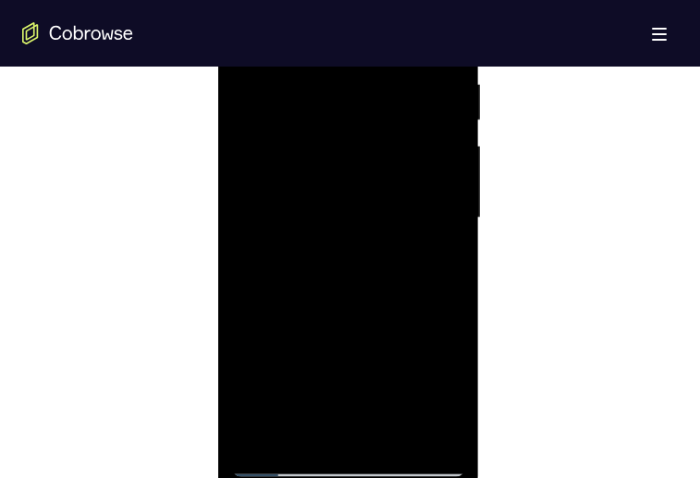
click at [250, 36] on div at bounding box center [348, 218] width 233 height 518
click at [248, 138] on div at bounding box center [348, 218] width 233 height 518
click at [247, 138] on div at bounding box center [348, 218] width 233 height 518
click at [442, 138] on div at bounding box center [348, 218] width 233 height 518
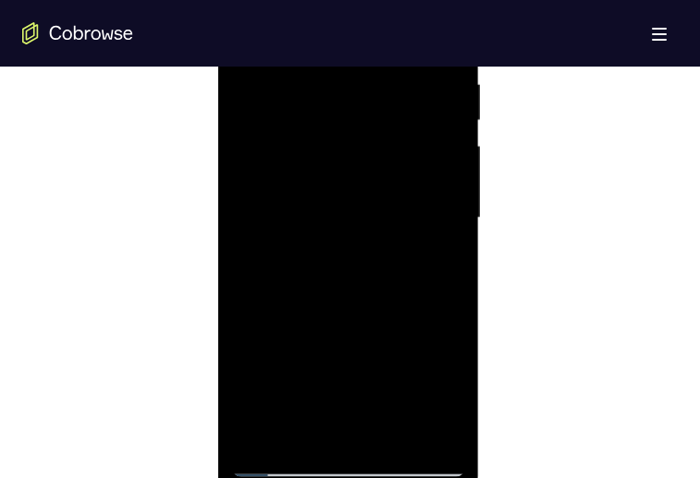
click at [442, 138] on div at bounding box center [348, 218] width 233 height 518
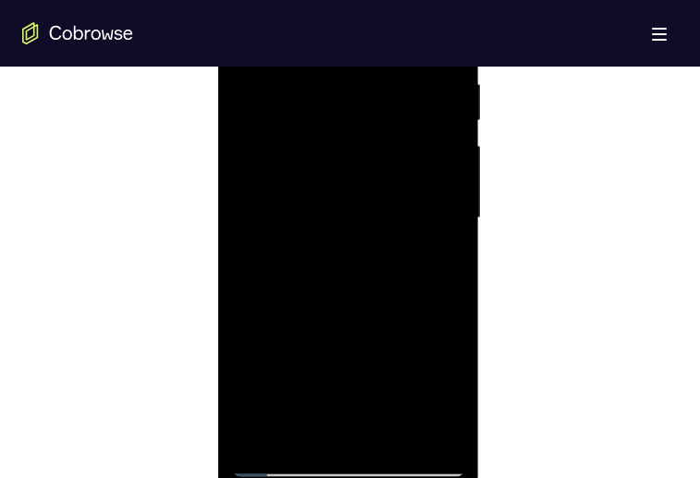
click at [442, 138] on div at bounding box center [348, 218] width 233 height 518
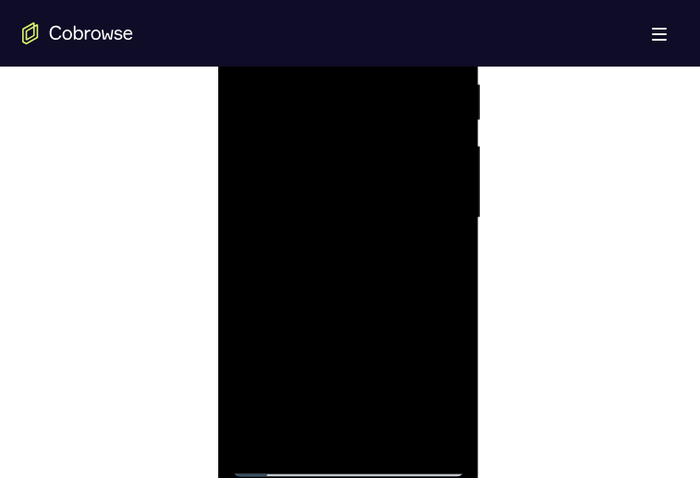
click at [442, 138] on div at bounding box center [348, 218] width 233 height 518
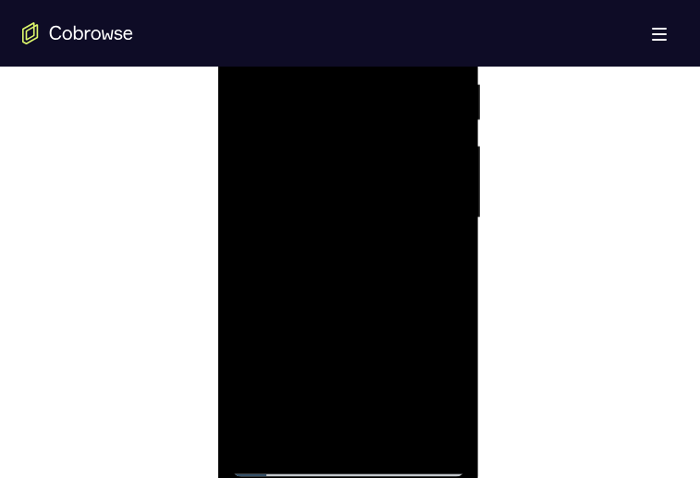
click at [442, 138] on div at bounding box center [348, 218] width 233 height 518
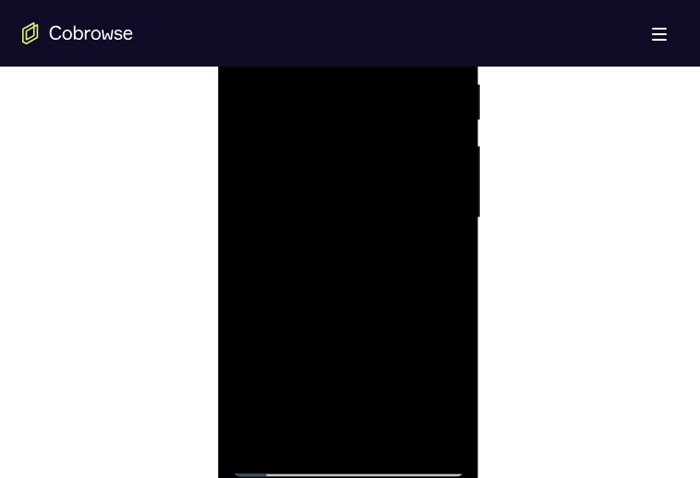
click at [442, 138] on div at bounding box center [348, 218] width 233 height 518
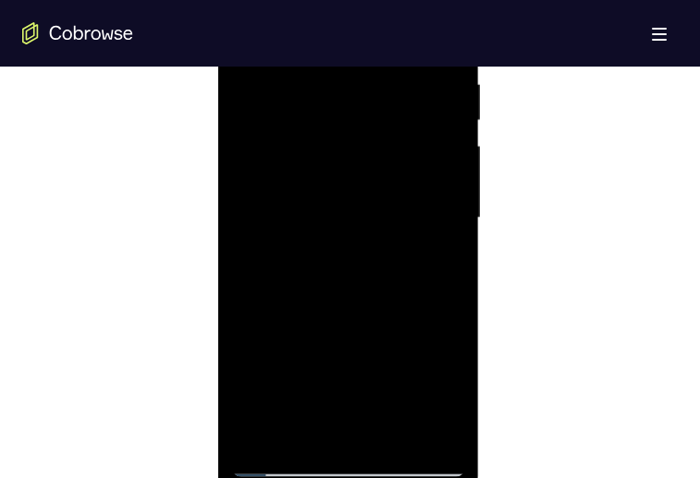
click at [442, 138] on div at bounding box center [348, 218] width 233 height 518
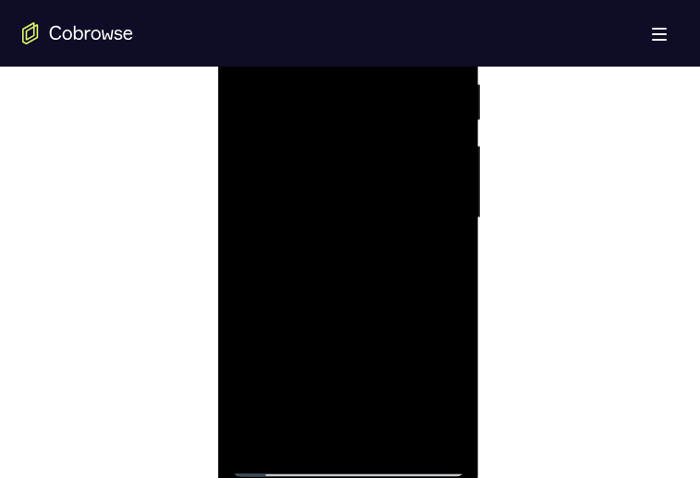
click at [442, 138] on div at bounding box center [348, 218] width 233 height 518
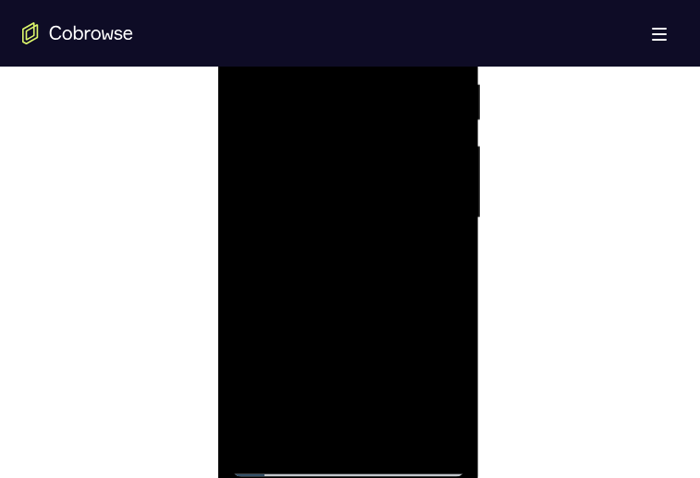
click at [442, 138] on div at bounding box center [348, 218] width 233 height 518
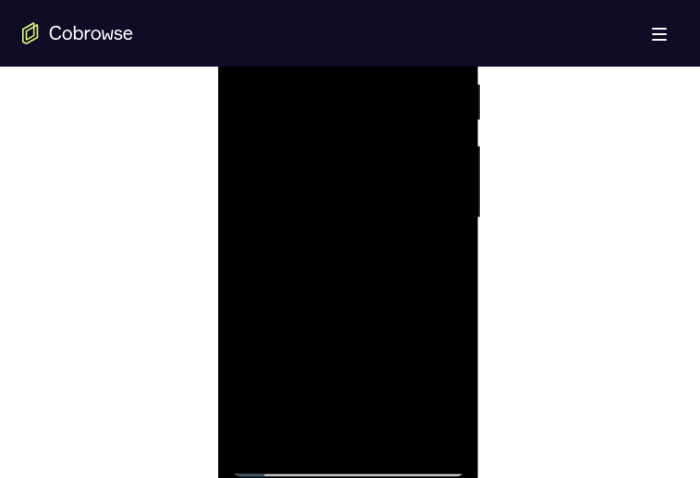
click at [442, 138] on div at bounding box center [348, 218] width 233 height 518
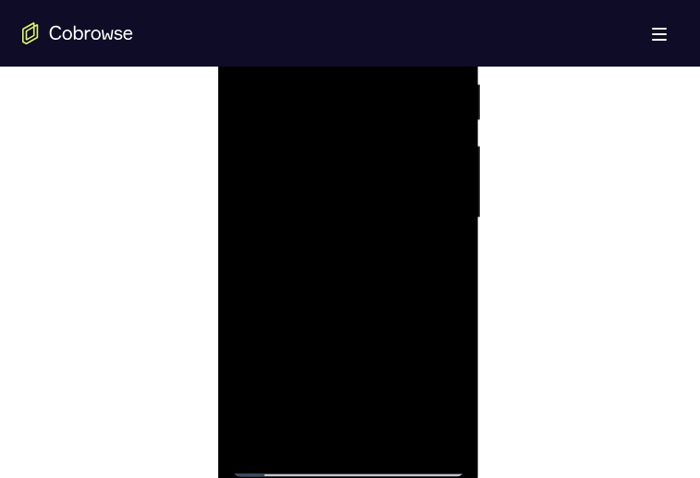
click at [442, 138] on div at bounding box center [348, 218] width 233 height 518
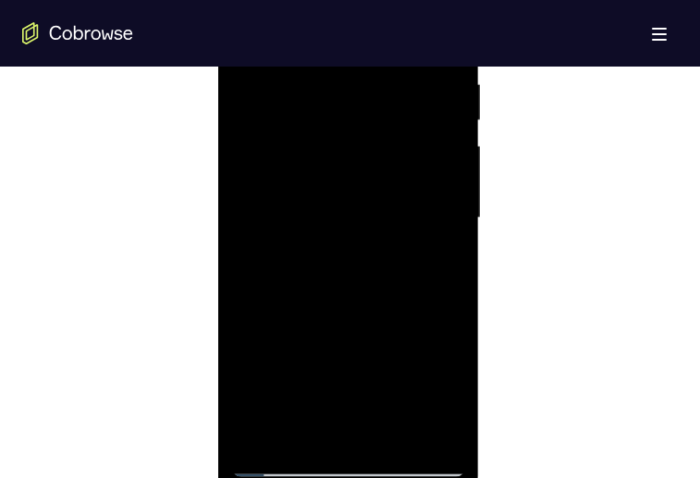
click at [442, 138] on div at bounding box center [348, 218] width 233 height 518
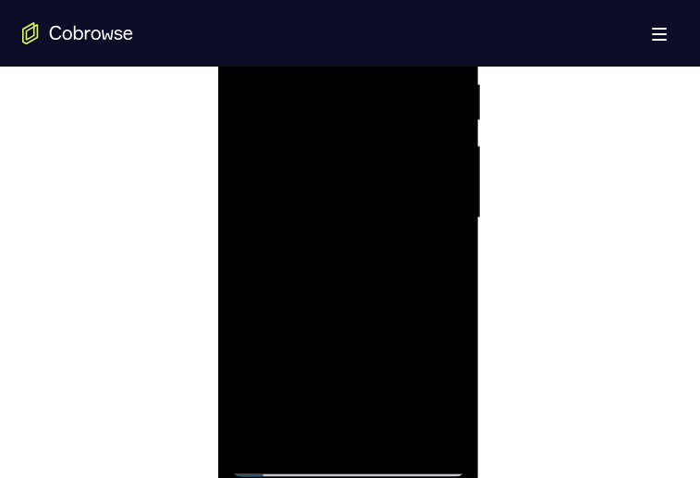
click at [442, 138] on div at bounding box center [348, 218] width 233 height 518
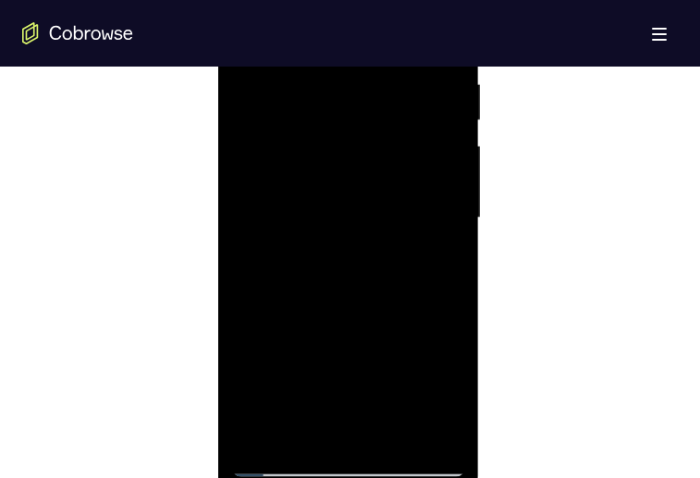
click at [442, 138] on div at bounding box center [348, 218] width 233 height 518
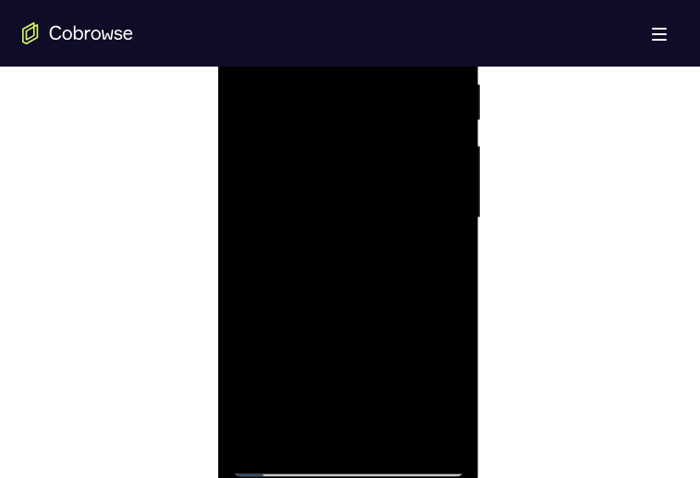
click at [442, 138] on div at bounding box center [348, 218] width 233 height 518
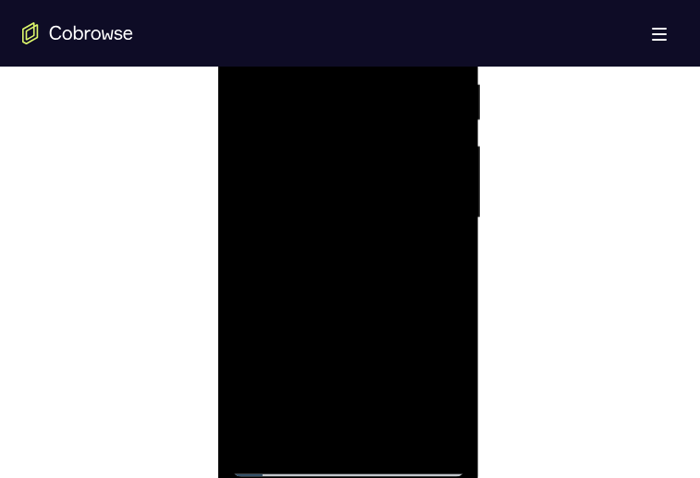
click at [442, 138] on div at bounding box center [348, 218] width 233 height 518
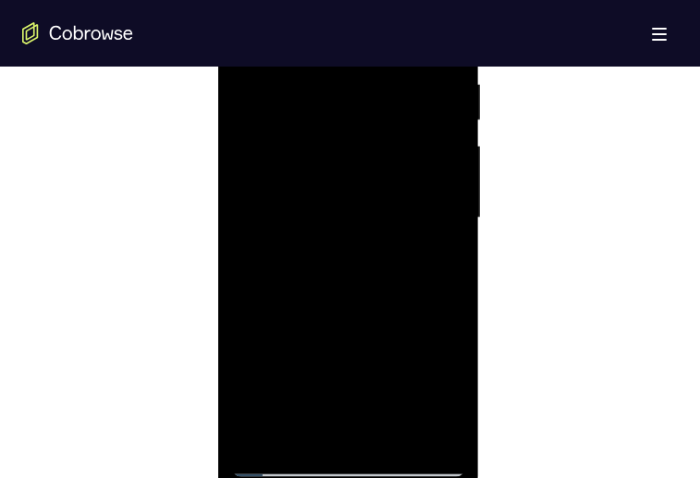
click at [442, 138] on div at bounding box center [348, 218] width 233 height 518
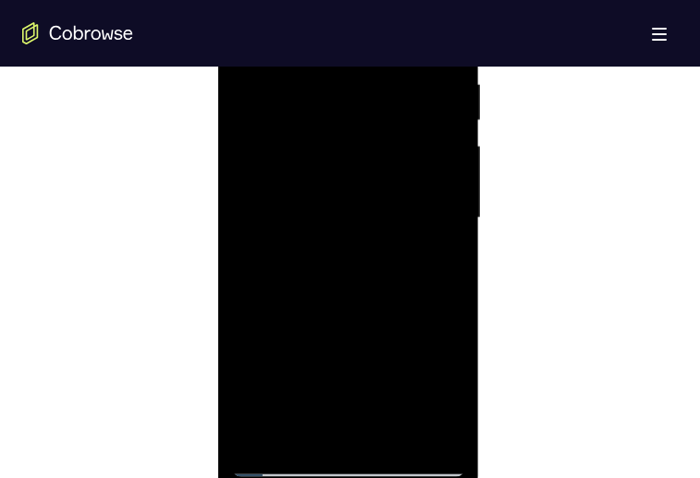
click at [442, 138] on div at bounding box center [348, 218] width 233 height 518
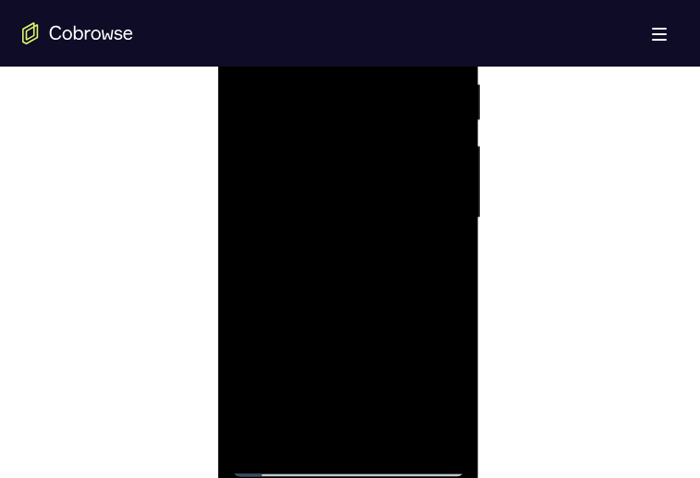
click at [442, 138] on div at bounding box center [348, 218] width 233 height 518
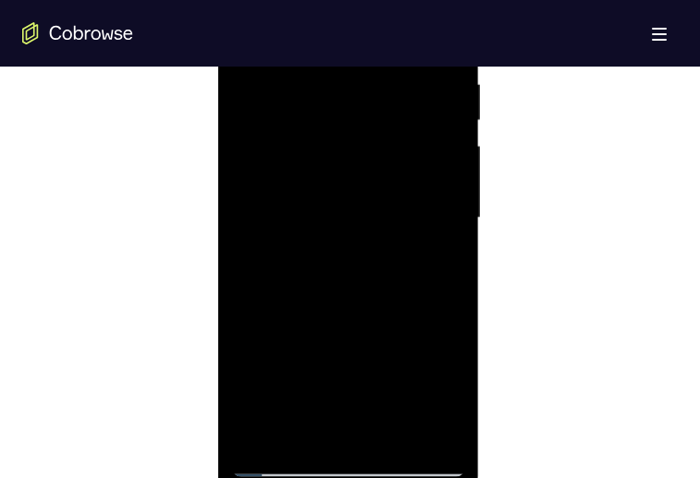
click at [442, 138] on div at bounding box center [348, 218] width 233 height 518
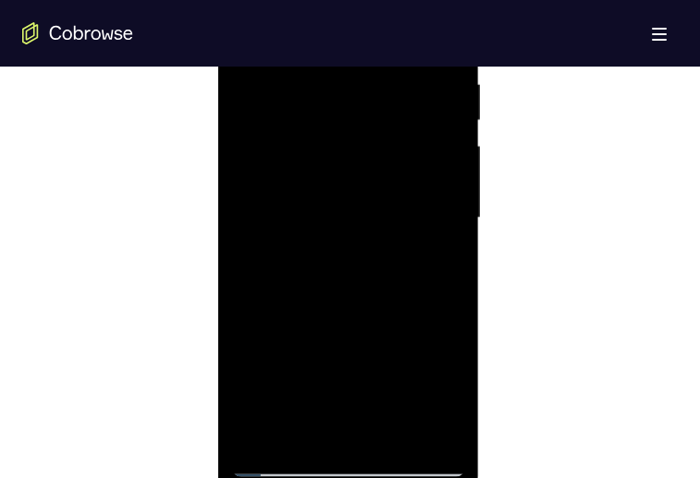
click at [442, 138] on div at bounding box center [348, 218] width 233 height 518
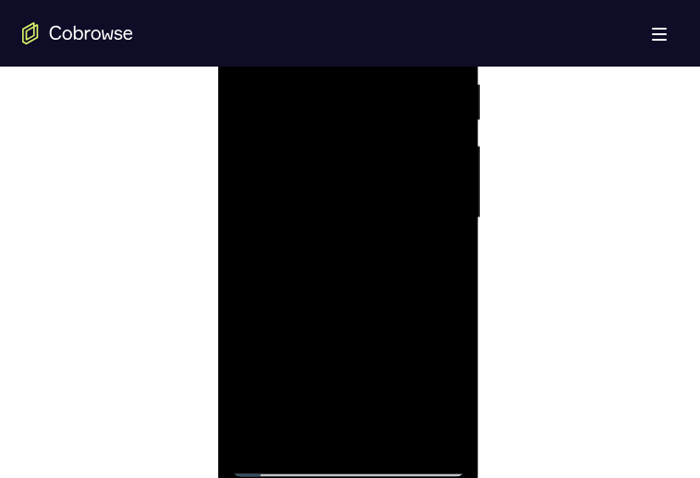
click at [442, 138] on div at bounding box center [348, 218] width 233 height 518
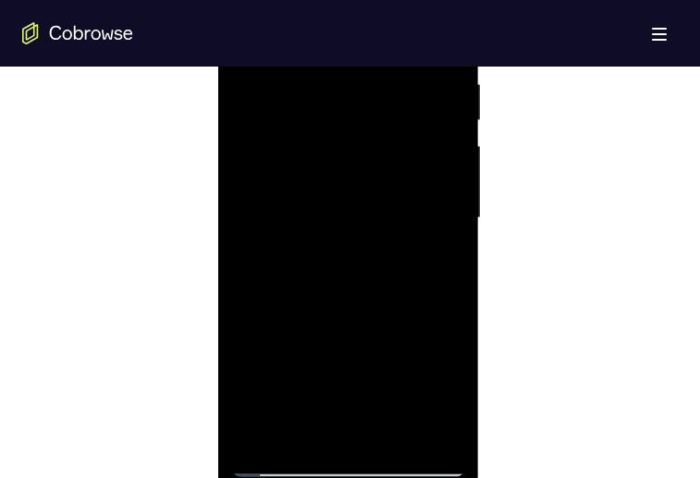
click at [442, 138] on div at bounding box center [348, 218] width 233 height 518
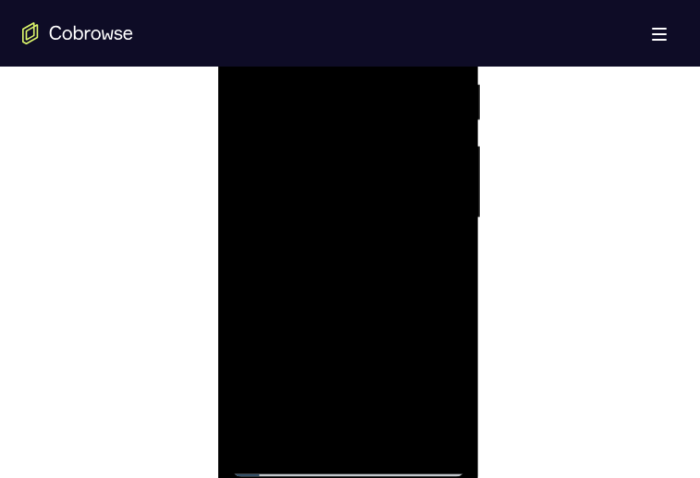
click at [442, 138] on div at bounding box center [348, 218] width 233 height 518
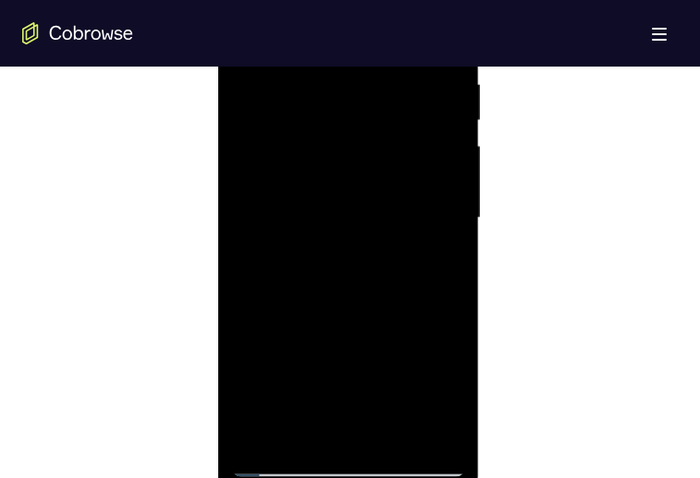
click at [442, 138] on div at bounding box center [348, 218] width 233 height 518
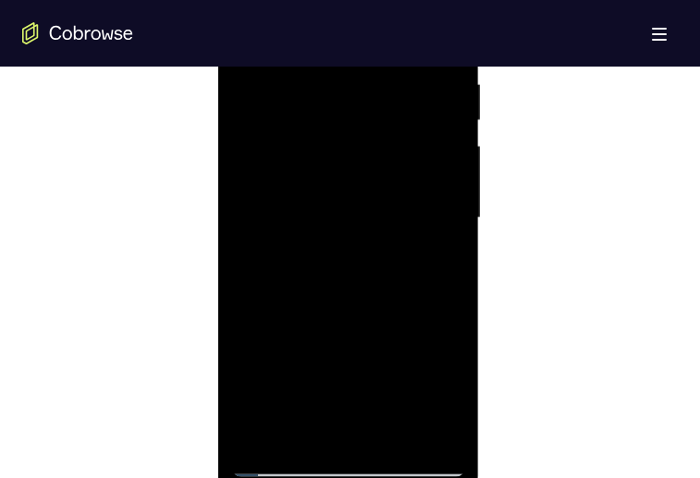
click at [442, 138] on div at bounding box center [348, 218] width 233 height 518
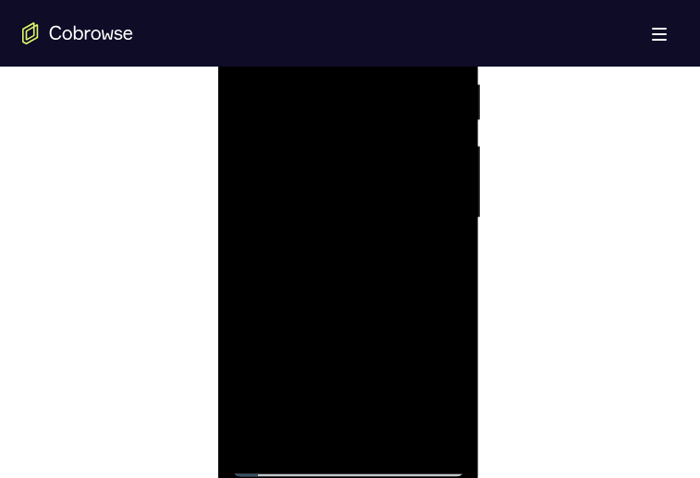
click at [442, 138] on div at bounding box center [348, 218] width 233 height 518
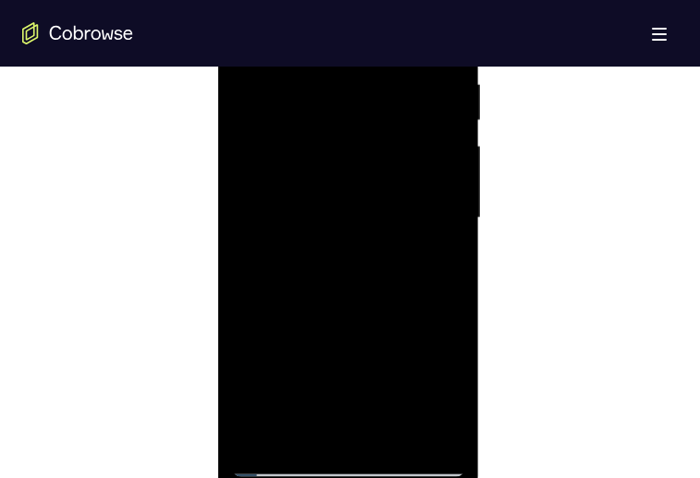
click at [442, 138] on div at bounding box center [348, 218] width 233 height 518
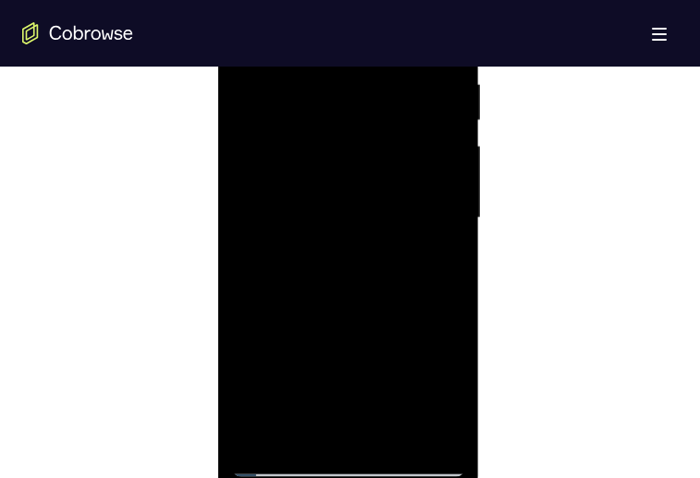
click at [442, 138] on div at bounding box center [348, 218] width 233 height 518
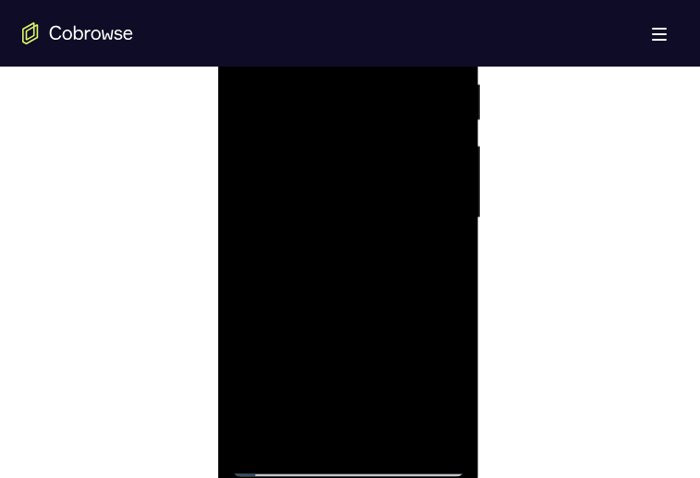
click at [442, 138] on div at bounding box center [348, 218] width 233 height 518
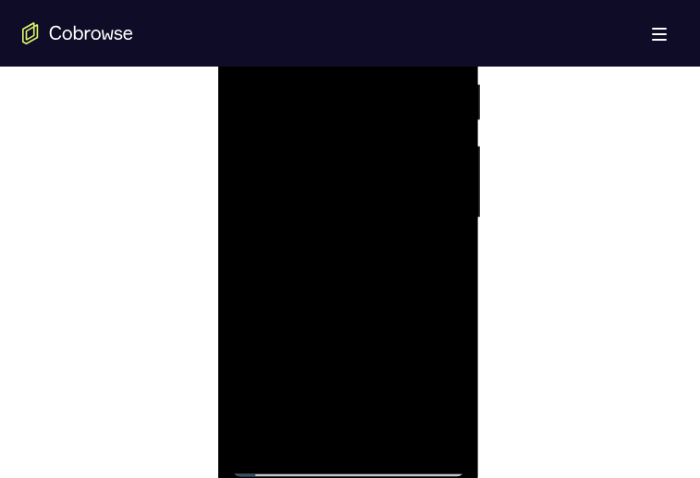
click at [442, 138] on div at bounding box center [348, 218] width 233 height 518
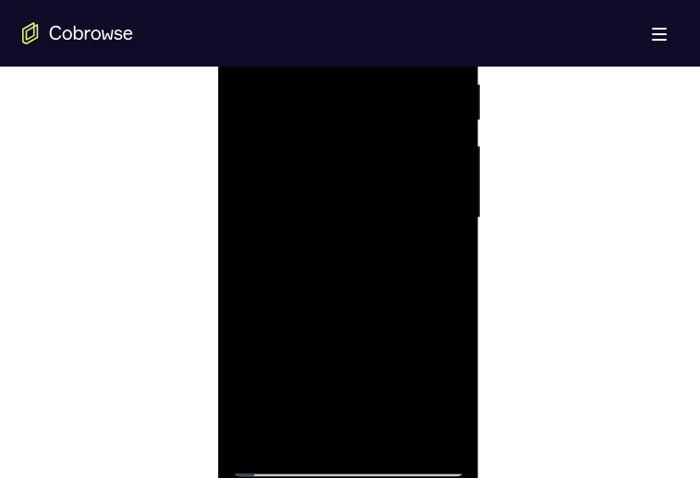
click at [442, 138] on div at bounding box center [348, 218] width 233 height 518
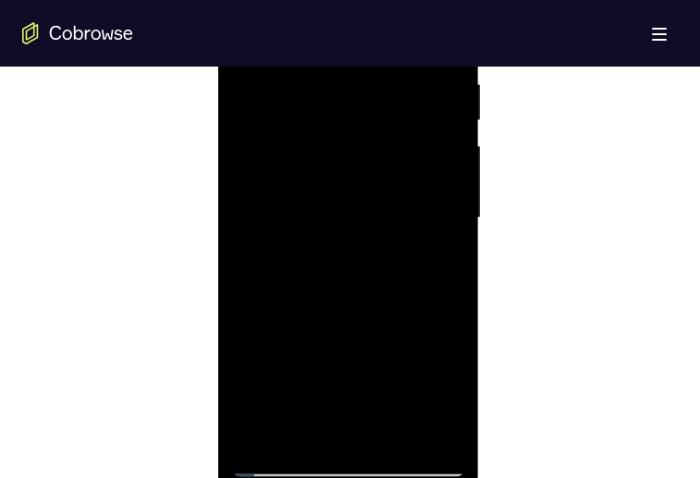
click at [442, 138] on div at bounding box center [348, 218] width 233 height 518
click at [299, 138] on div at bounding box center [348, 253] width 233 height 518
click at [301, 138] on div at bounding box center [348, 253] width 233 height 518
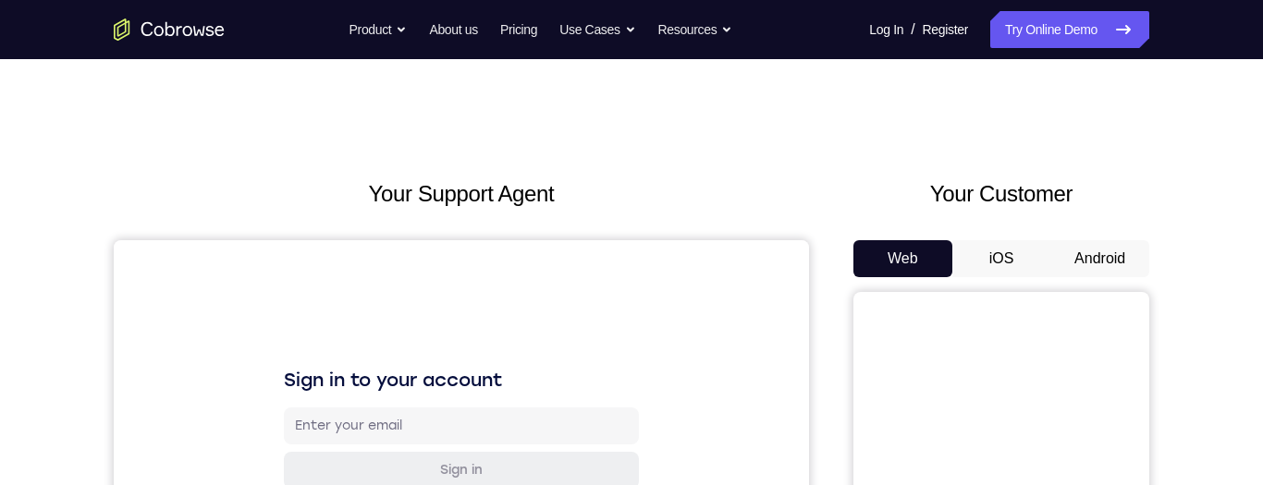
click at [1117, 138] on button "Android" at bounding box center [1099, 258] width 99 height 37
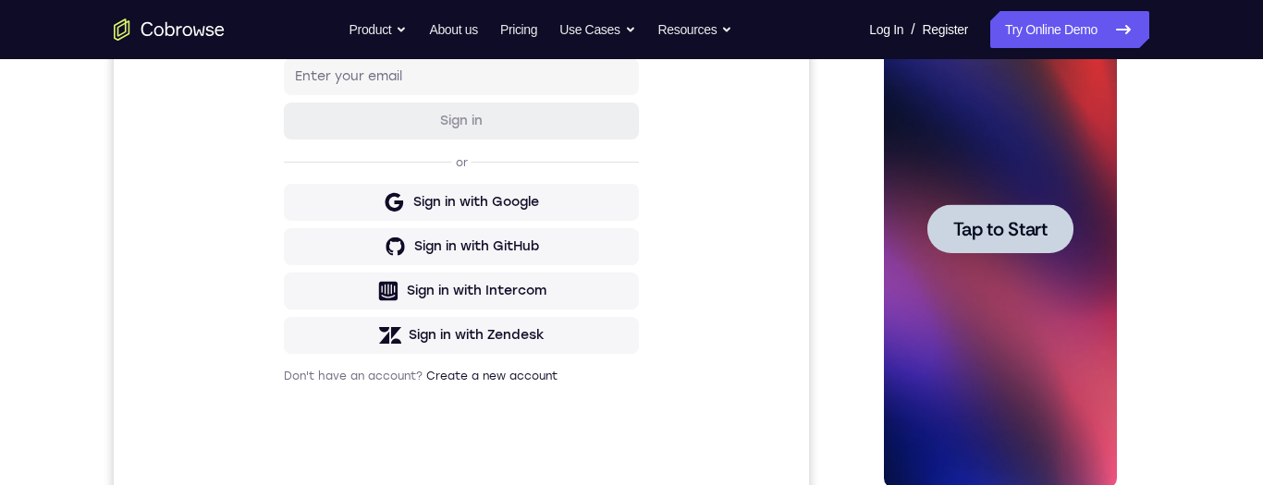
click at [981, 138] on span "Tap to Start" at bounding box center [999, 229] width 94 height 18
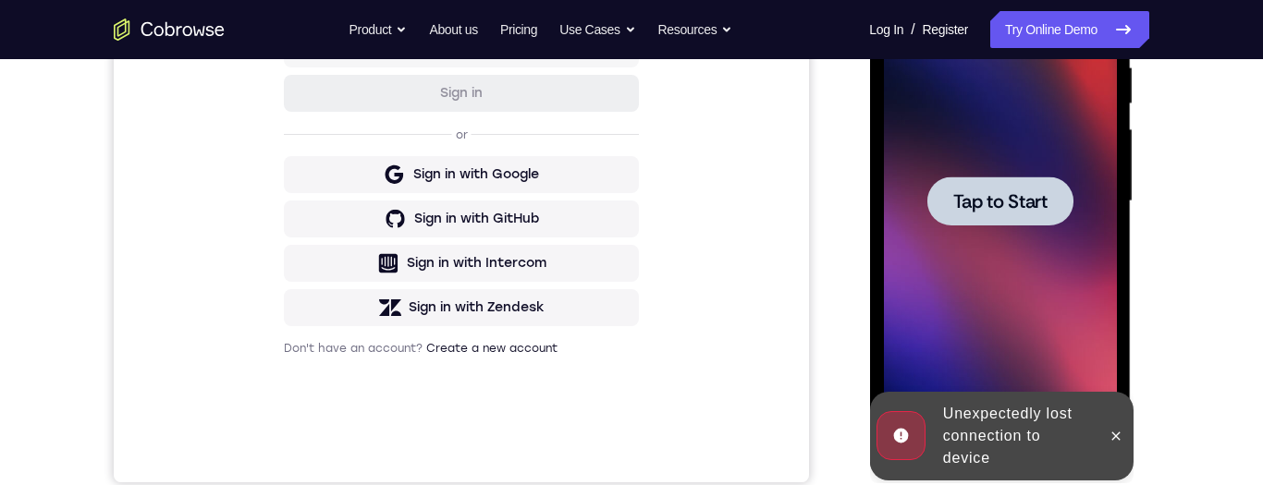
scroll to position [420, 0]
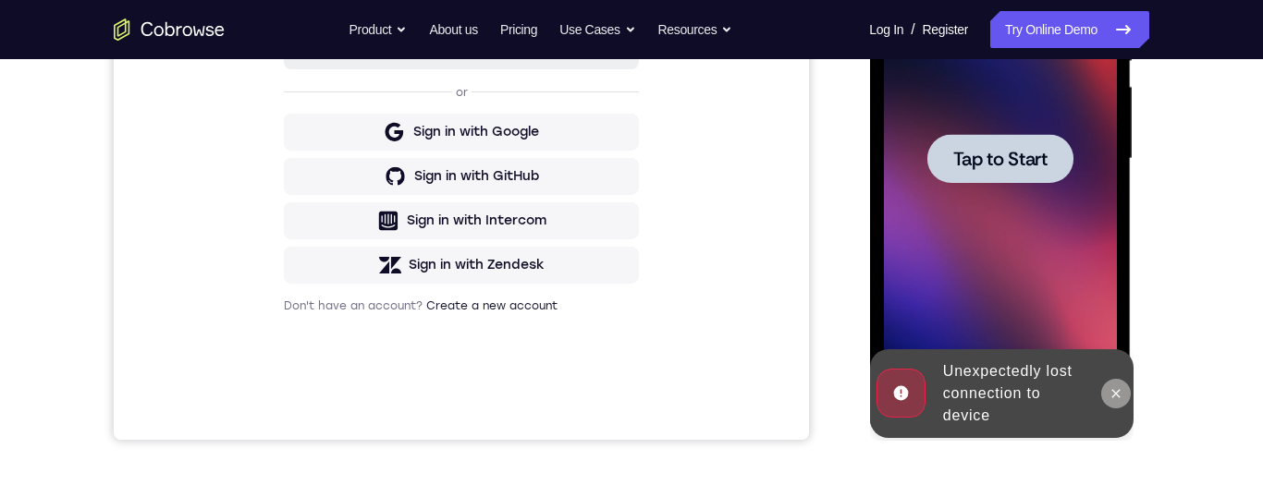
click at [1112, 138] on icon at bounding box center [1114, 393] width 15 height 15
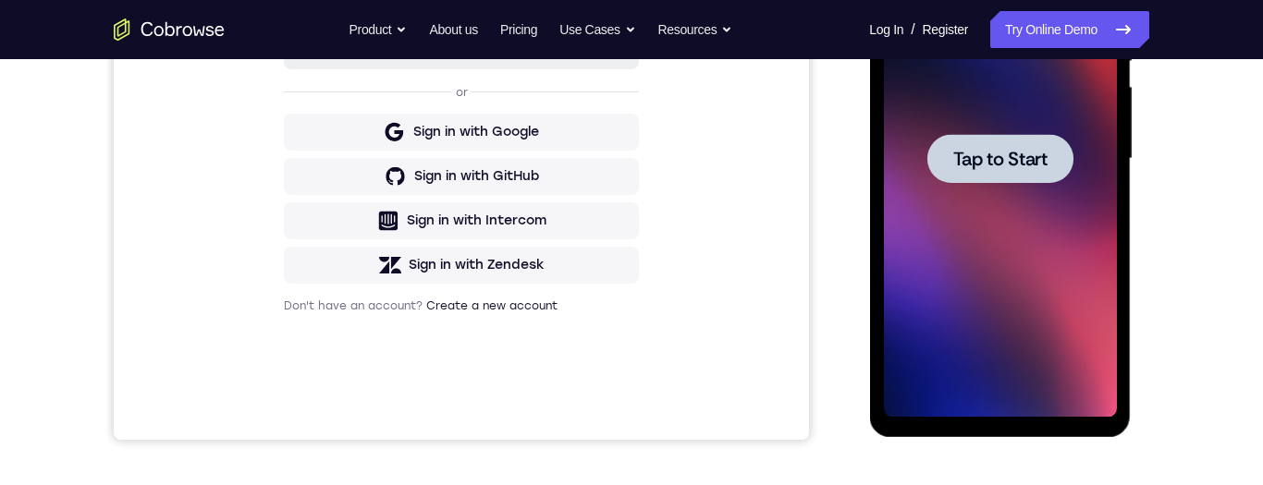
click at [1004, 138] on span "Tap to Start" at bounding box center [999, 159] width 94 height 18
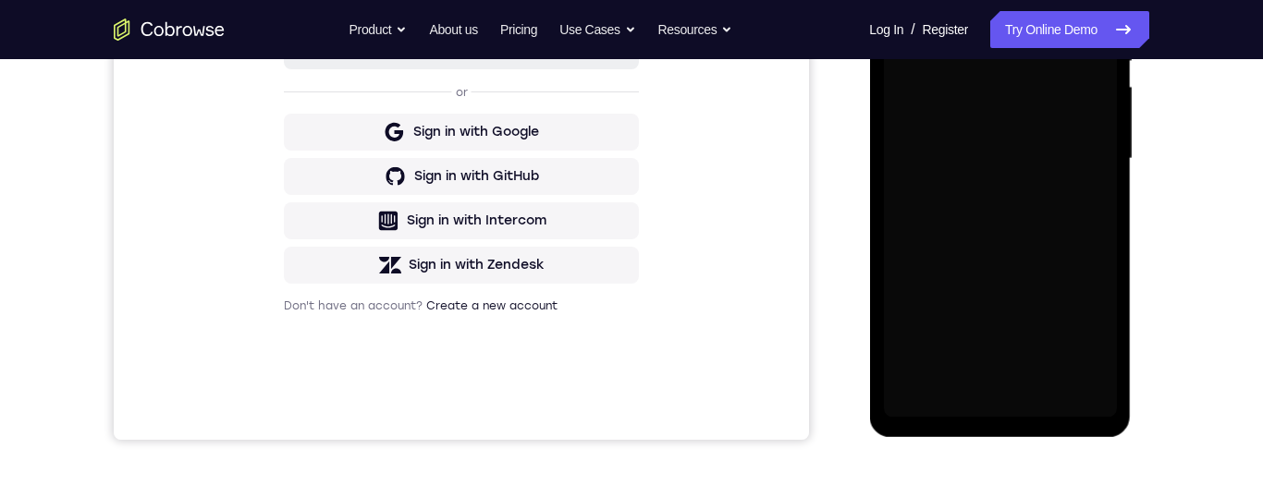
scroll to position [167, 0]
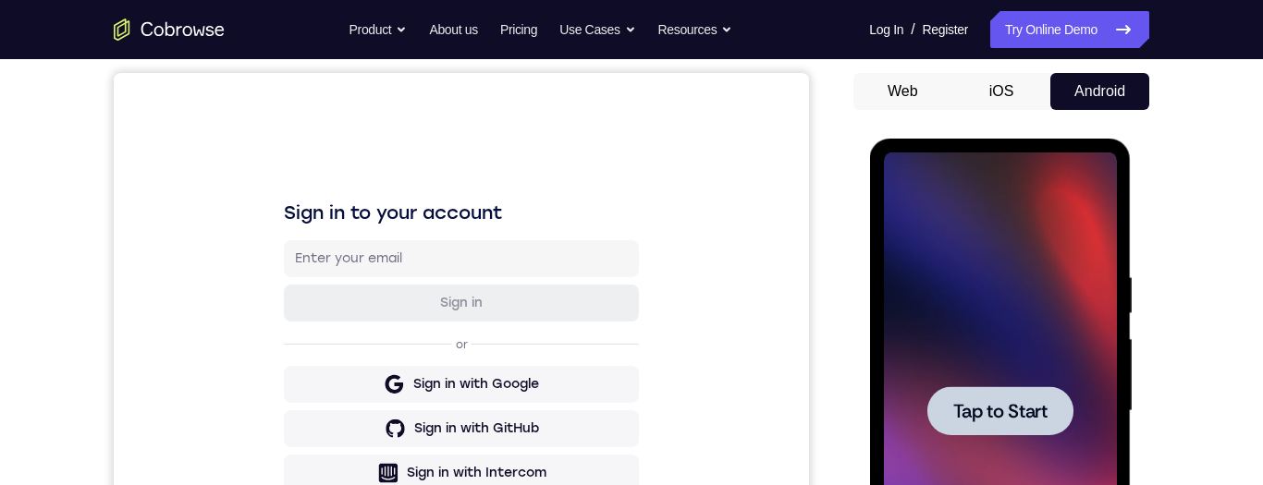
click at [969, 138] on span "Tap to Start" at bounding box center [999, 411] width 94 height 18
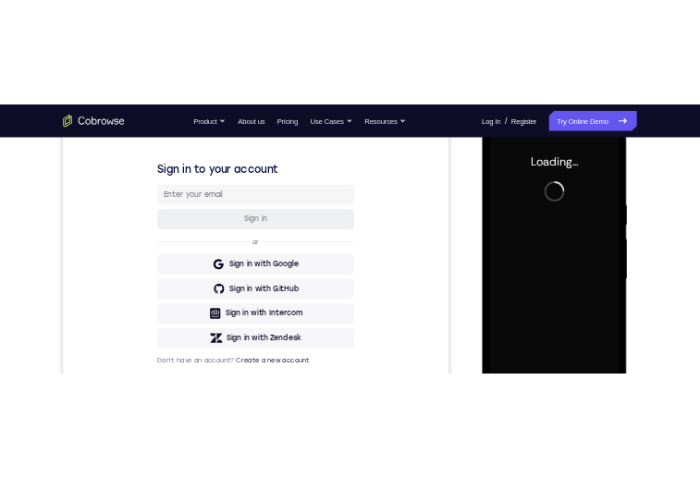
scroll to position [275, 0]
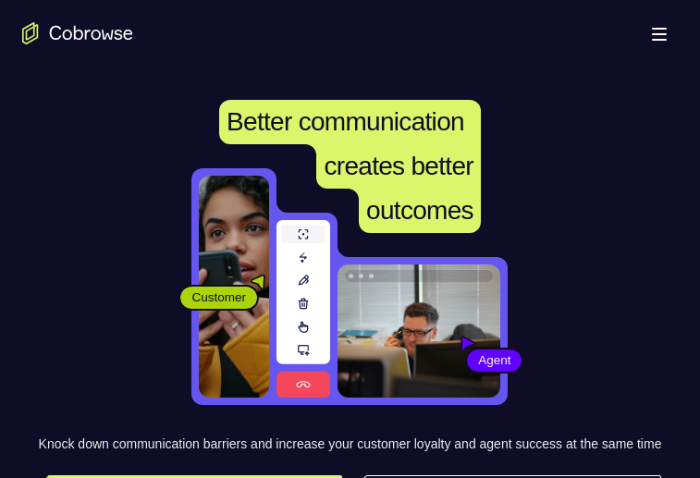
scroll to position [398, 0]
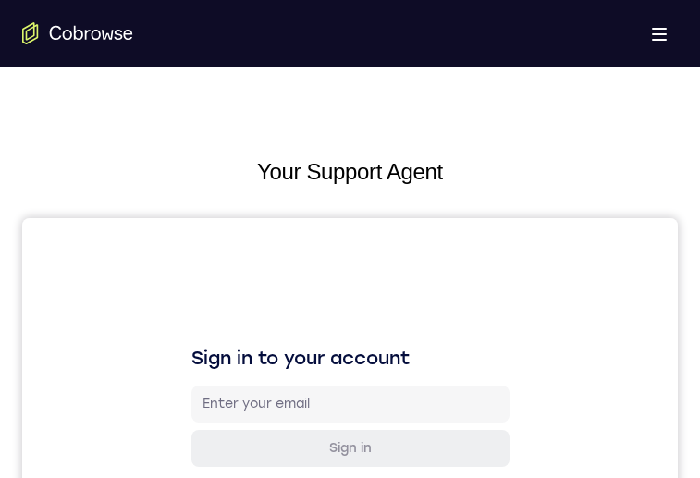
scroll to position [809, 0]
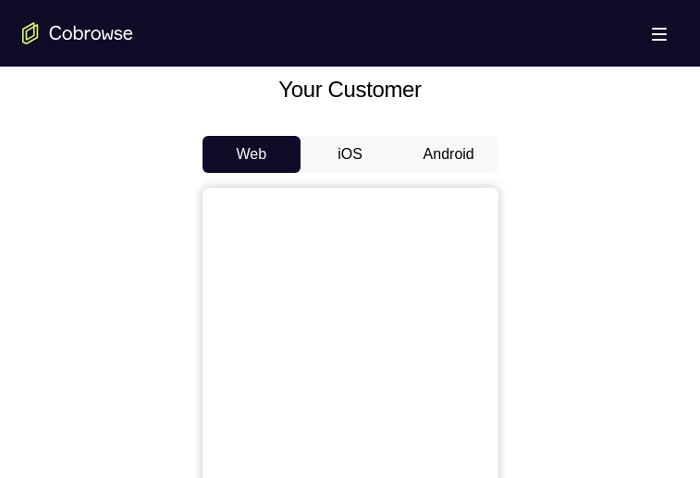
click at [436, 154] on button "Android" at bounding box center [448, 154] width 99 height 37
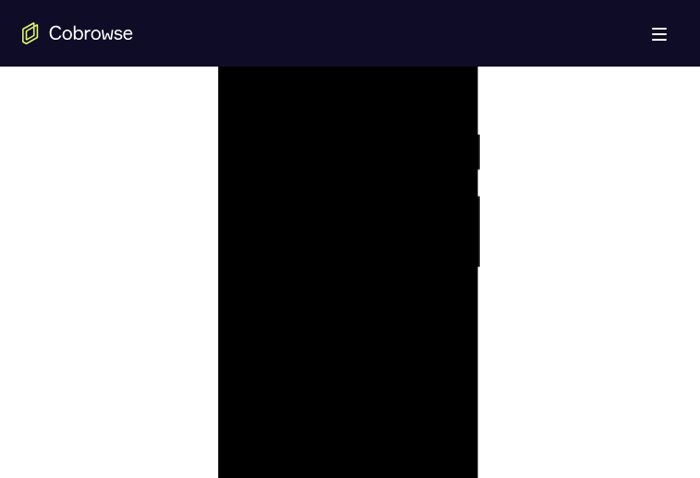
scroll to position [1190, 0]
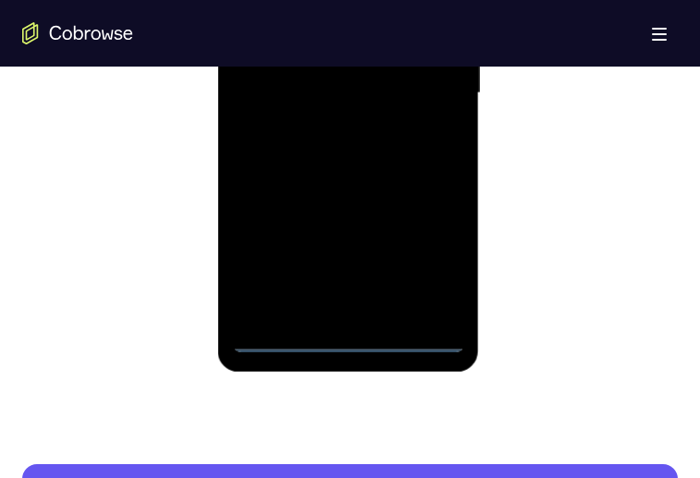
click at [354, 337] on div at bounding box center [348, 94] width 233 height 518
click at [425, 252] on div at bounding box center [348, 94] width 233 height 518
click at [375, 0] on div at bounding box center [348, 94] width 233 height 518
click at [427, 85] on div at bounding box center [348, 94] width 233 height 518
click at [326, 127] on div at bounding box center [348, 94] width 233 height 518
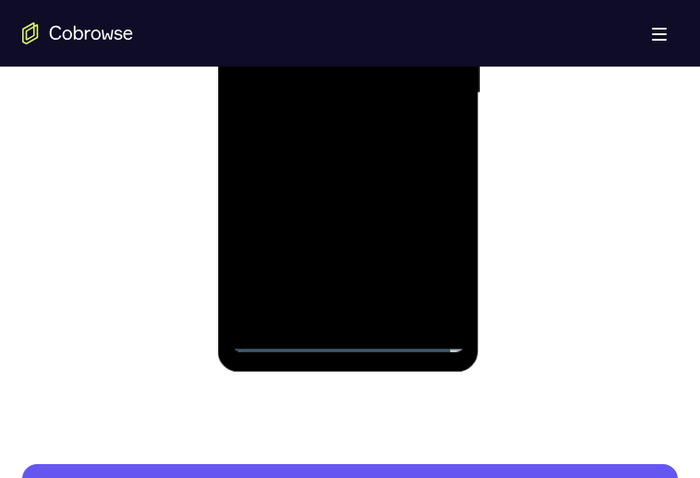
click at [373, 70] on div at bounding box center [348, 94] width 233 height 518
click at [357, 43] on div at bounding box center [348, 94] width 233 height 518
click at [335, 90] on div at bounding box center [348, 94] width 233 height 518
click at [351, 151] on div at bounding box center [348, 94] width 233 height 518
click at [346, 143] on div at bounding box center [348, 94] width 233 height 518
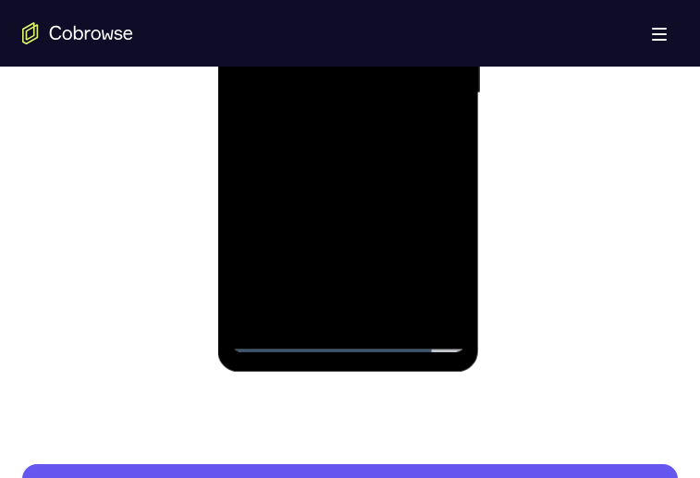
click at [436, 0] on div at bounding box center [348, 94] width 233 height 518
click at [377, 164] on div at bounding box center [348, 94] width 233 height 518
click at [396, 306] on div at bounding box center [348, 94] width 233 height 518
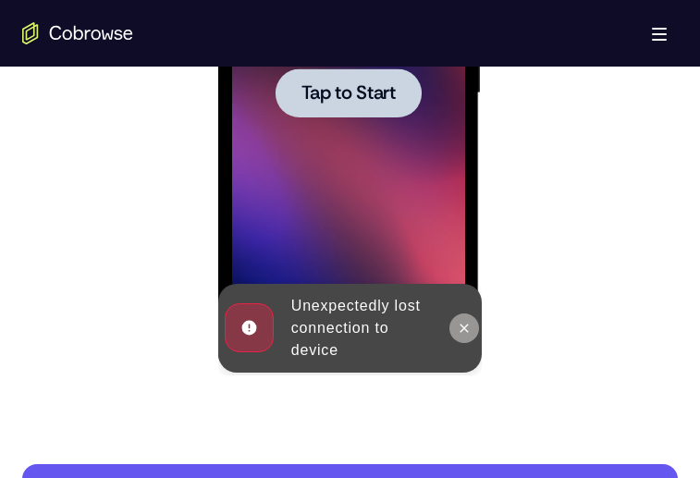
click at [474, 329] on button at bounding box center [464, 328] width 30 height 30
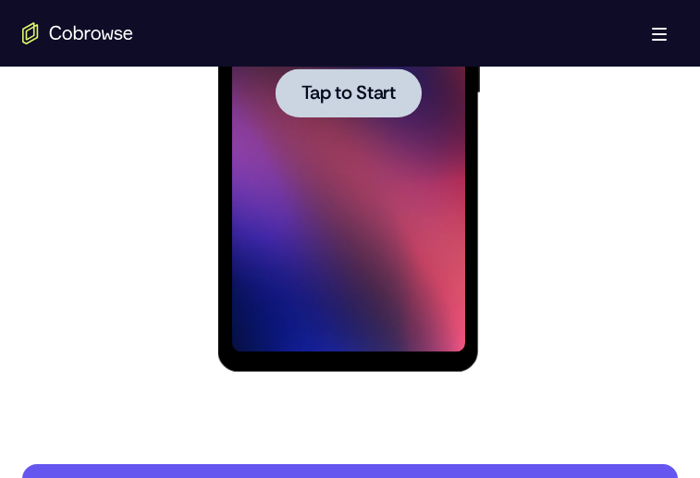
click at [368, 105] on div at bounding box center [348, 92] width 146 height 49
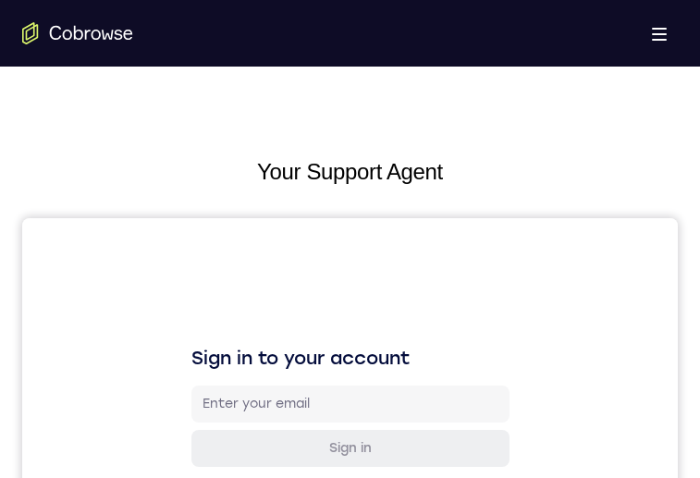
scroll to position [1189, 0]
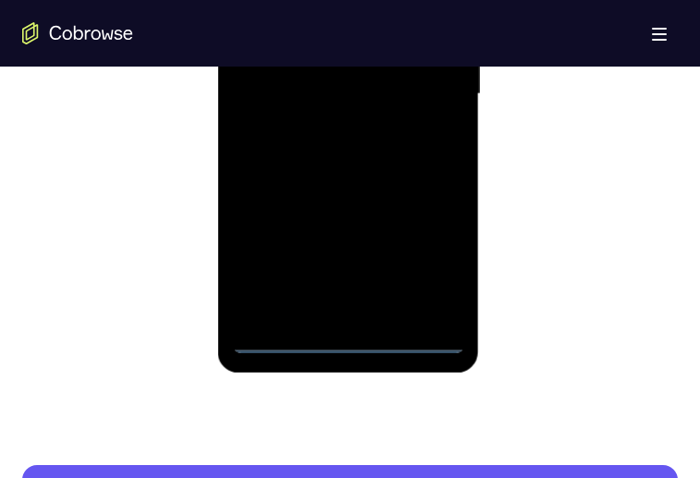
click at [350, 332] on div at bounding box center [348, 94] width 233 height 518
click at [348, 337] on div at bounding box center [348, 94] width 233 height 518
click at [430, 253] on div at bounding box center [348, 94] width 233 height 518
click at [303, 0] on div at bounding box center [348, 94] width 233 height 518
click at [425, 76] on div at bounding box center [348, 94] width 233 height 518
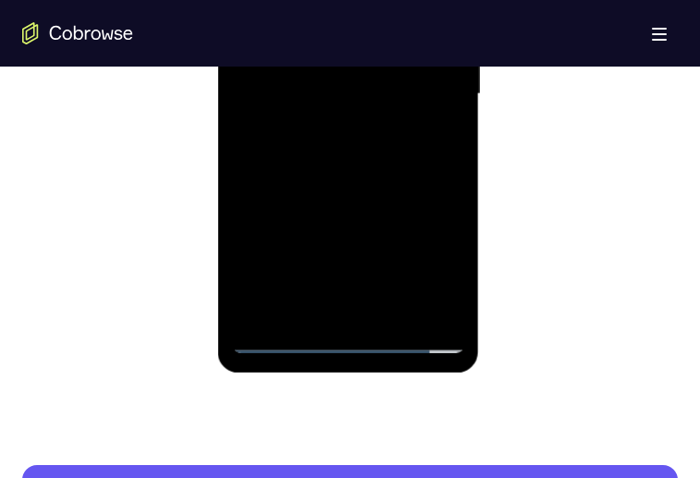
click at [330, 128] on div at bounding box center [348, 94] width 233 height 518
click at [365, 62] on div at bounding box center [348, 94] width 233 height 518
click at [361, 80] on div at bounding box center [348, 94] width 233 height 518
click at [338, 39] on div at bounding box center [348, 94] width 233 height 518
click at [332, 52] on div at bounding box center [348, 94] width 233 height 518
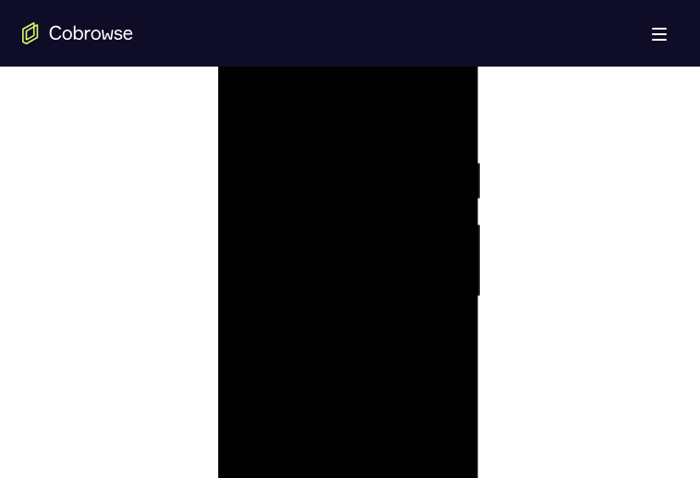
scroll to position [0, 0]
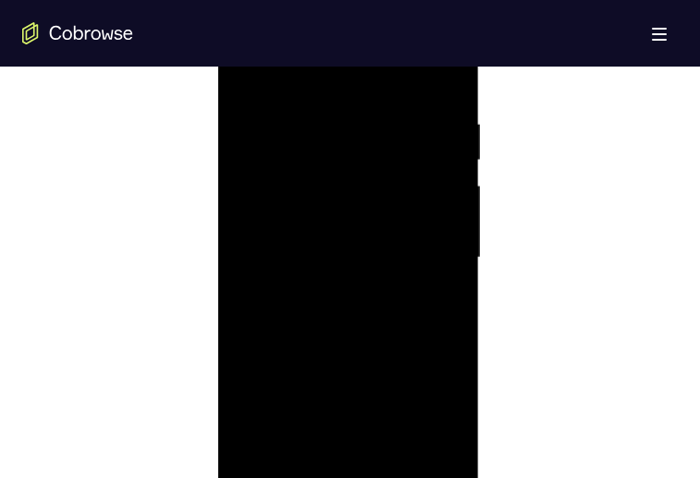
scroll to position [1095, 0]
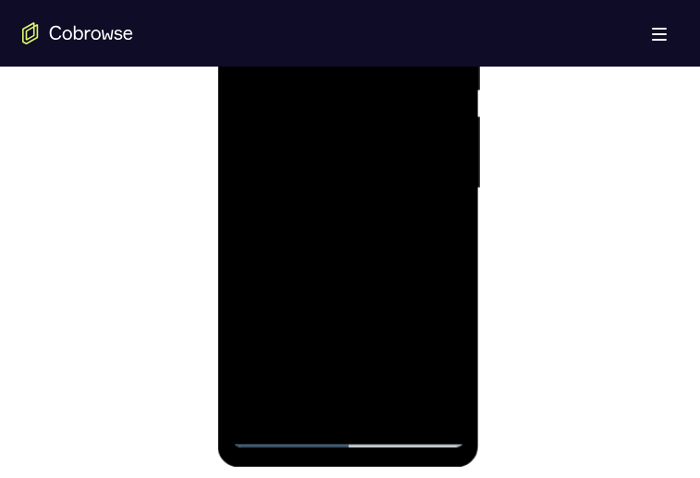
click at [362, 254] on div at bounding box center [348, 189] width 233 height 518
click at [349, 243] on div at bounding box center [348, 189] width 233 height 518
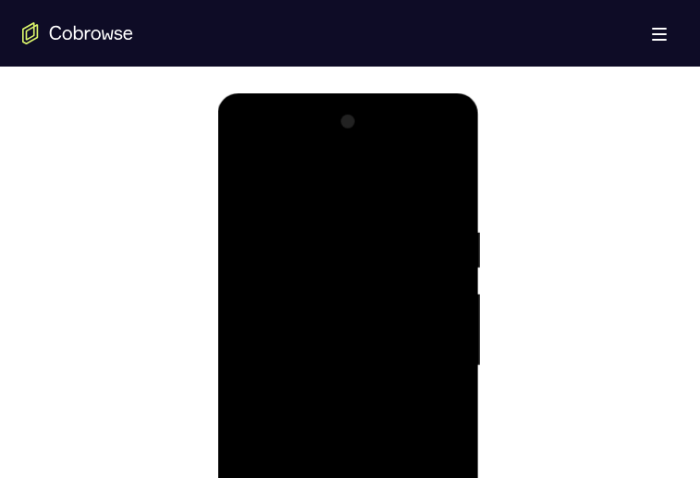
scroll to position [1073, 0]
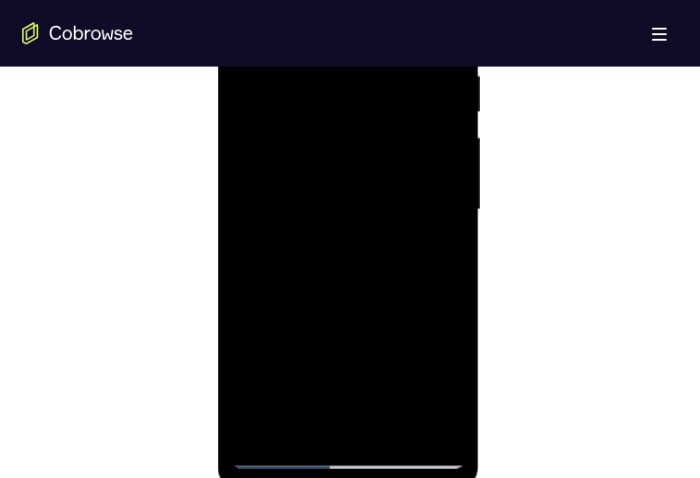
click at [390, 427] on div at bounding box center [348, 210] width 233 height 518
click at [356, 286] on div at bounding box center [348, 210] width 233 height 518
click at [435, 27] on div at bounding box center [348, 210] width 233 height 518
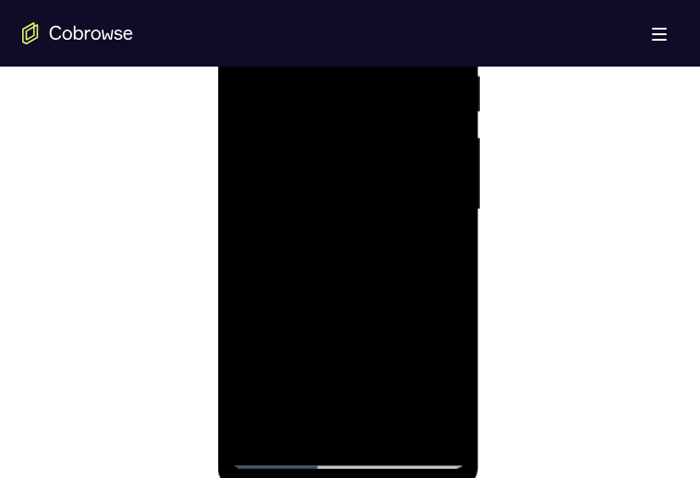
click at [435, 27] on div at bounding box center [348, 210] width 233 height 518
click at [433, 21] on div at bounding box center [348, 210] width 233 height 518
click at [419, 284] on div at bounding box center [348, 210] width 233 height 518
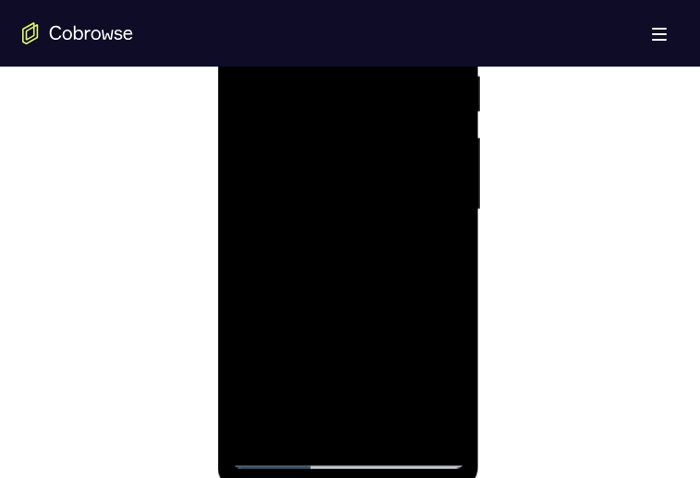
click at [419, 284] on div at bounding box center [348, 210] width 233 height 518
click at [422, 280] on div at bounding box center [348, 210] width 233 height 518
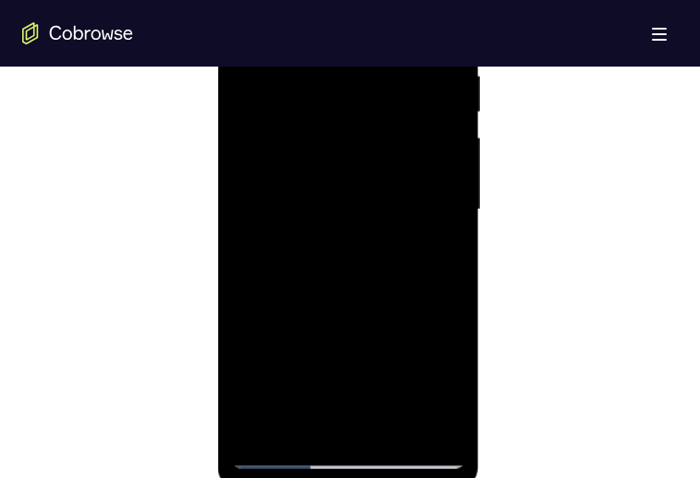
click at [422, 280] on div at bounding box center [348, 210] width 233 height 518
click at [422, 281] on div at bounding box center [348, 210] width 233 height 518
click at [422, 280] on div at bounding box center [348, 210] width 233 height 518
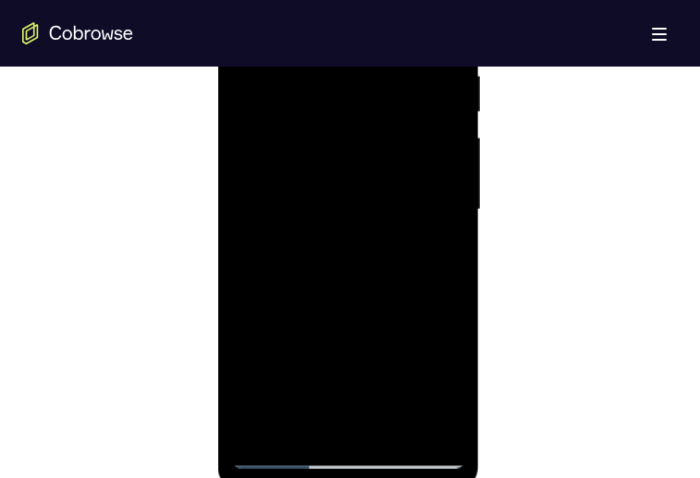
click at [422, 280] on div at bounding box center [348, 210] width 233 height 518
click at [422, 279] on div at bounding box center [348, 210] width 233 height 518
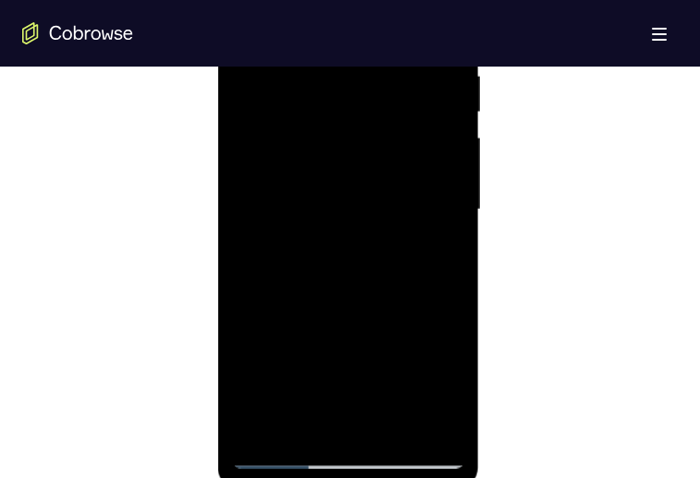
click at [422, 279] on div at bounding box center [348, 210] width 233 height 518
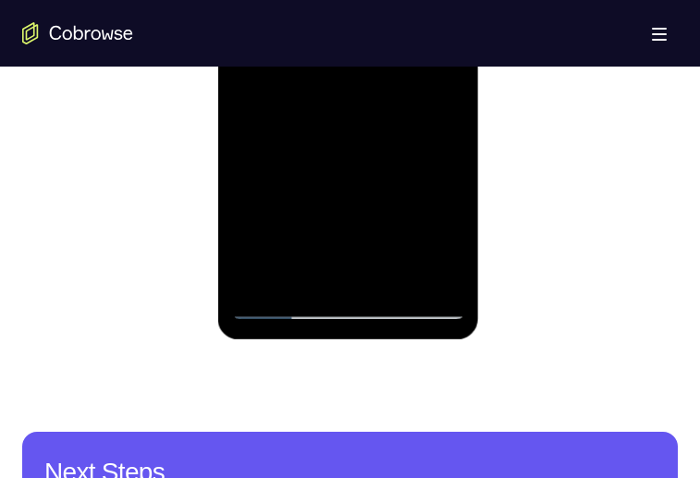
click at [396, 280] on div at bounding box center [348, 61] width 233 height 518
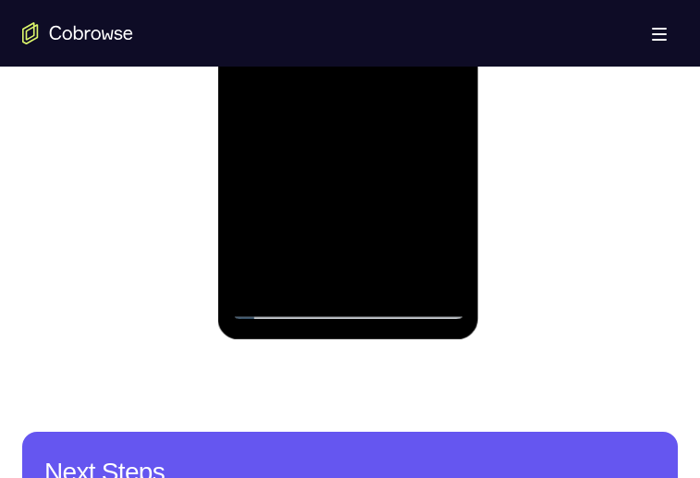
click at [421, 0] on div at bounding box center [348, 61] width 233 height 518
click at [426, 0] on div at bounding box center [348, 61] width 233 height 518
click at [399, 281] on div at bounding box center [348, 61] width 233 height 518
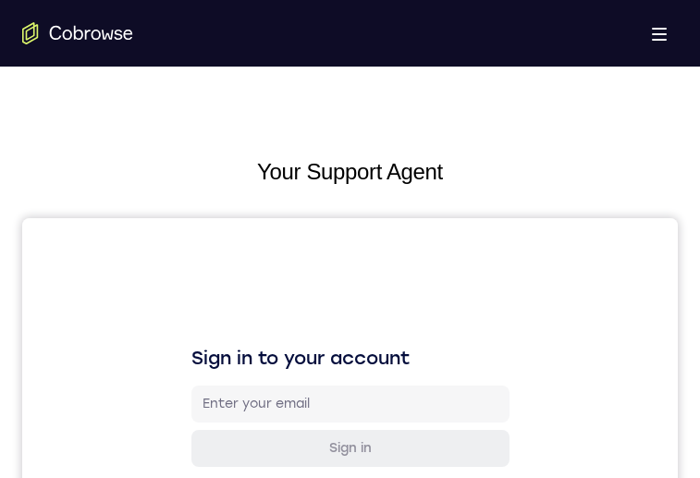
scroll to position [934, 0]
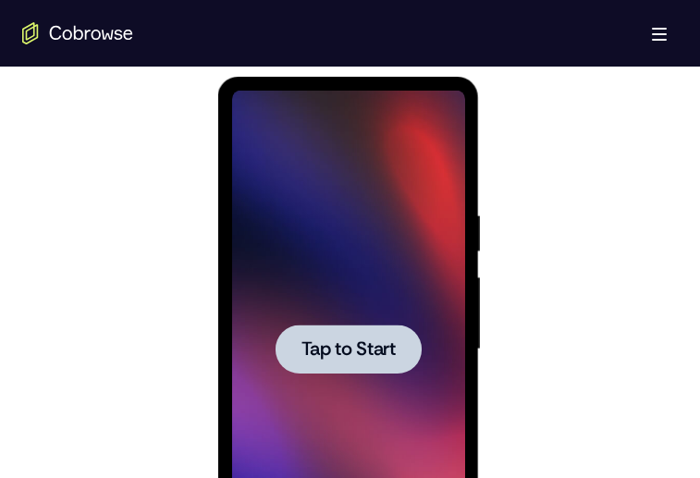
click at [338, 351] on span "Tap to Start" at bounding box center [348, 349] width 94 height 18
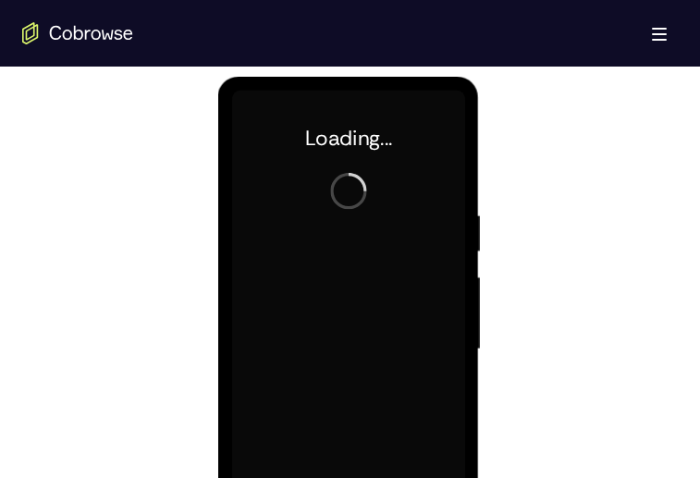
scroll to position [1171, 0]
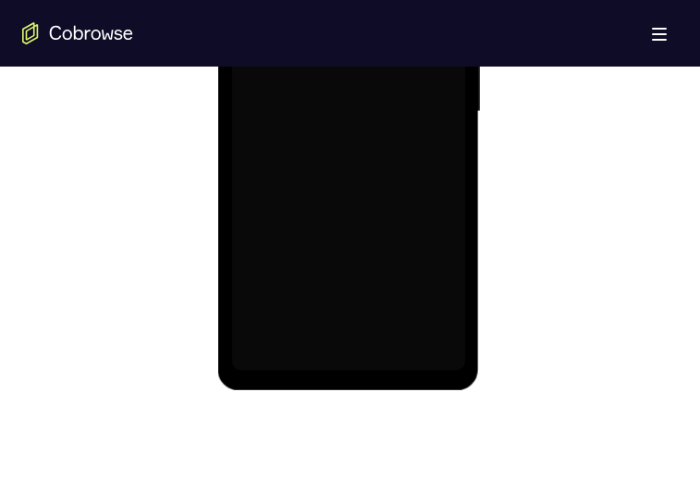
click at [641, 288] on div at bounding box center [349, 109] width 655 height 569
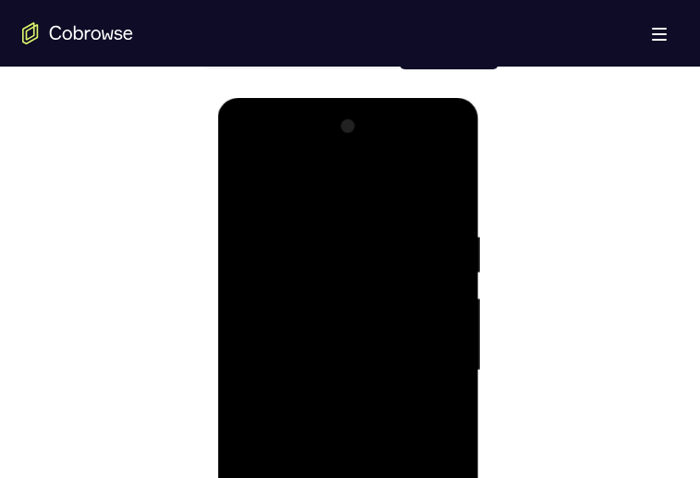
scroll to position [1120, 0]
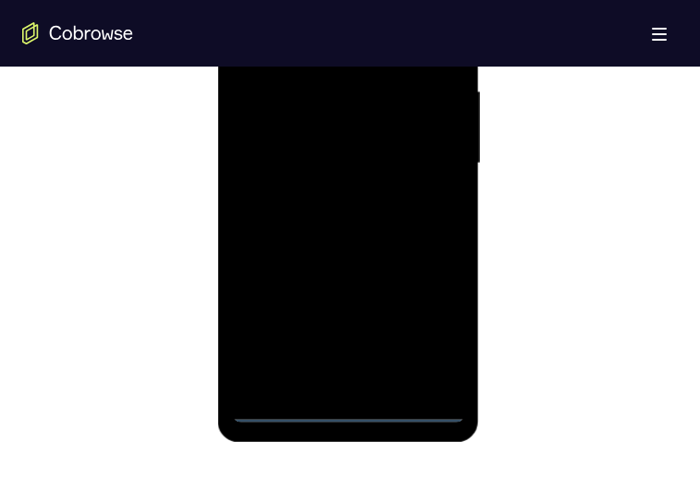
click at [349, 407] on div at bounding box center [348, 164] width 233 height 518
click at [426, 320] on div at bounding box center [348, 164] width 233 height 518
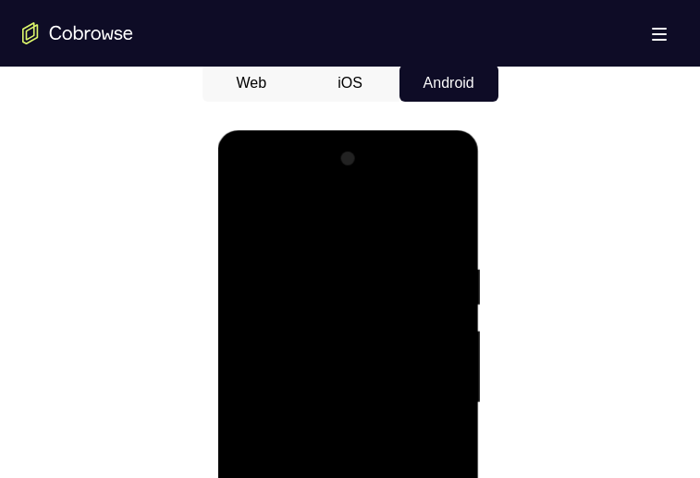
click at [332, 226] on div at bounding box center [348, 403] width 233 height 518
click at [423, 397] on div at bounding box center [348, 403] width 233 height 518
click at [327, 436] on div at bounding box center [348, 403] width 233 height 518
click at [385, 377] on div at bounding box center [348, 403] width 233 height 518
click at [373, 364] on div at bounding box center [348, 403] width 233 height 518
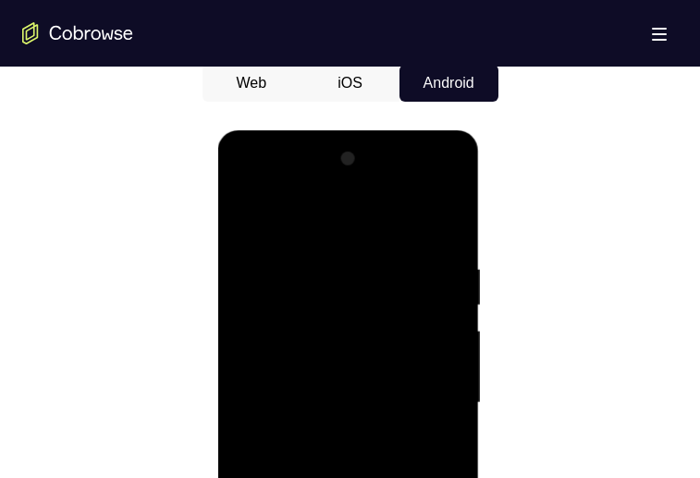
click at [366, 402] on div at bounding box center [348, 403] width 233 height 518
click at [353, 461] on div at bounding box center [348, 403] width 233 height 518
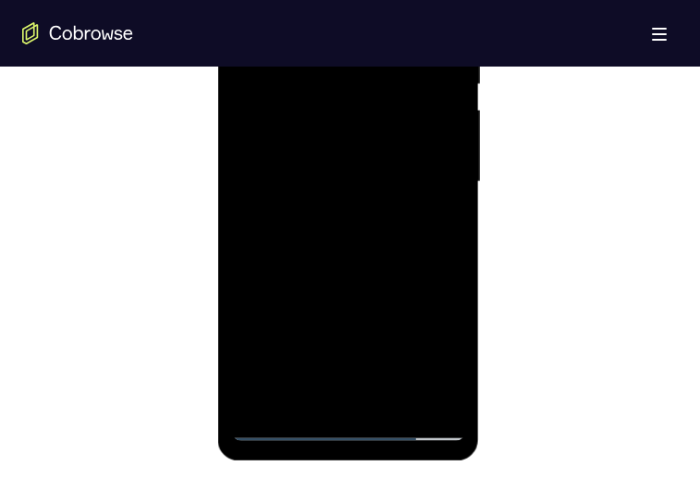
scroll to position [1115, 0]
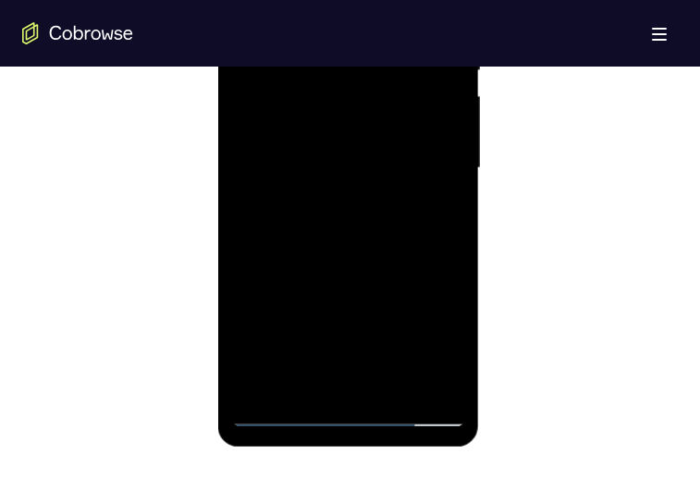
click at [353, 237] on div at bounding box center [348, 168] width 233 height 518
click at [394, 383] on div at bounding box center [348, 168] width 233 height 518
click at [359, 263] on div at bounding box center [348, 168] width 233 height 518
click at [335, 279] on div at bounding box center [348, 168] width 233 height 518
click at [318, 254] on div at bounding box center [348, 168] width 233 height 518
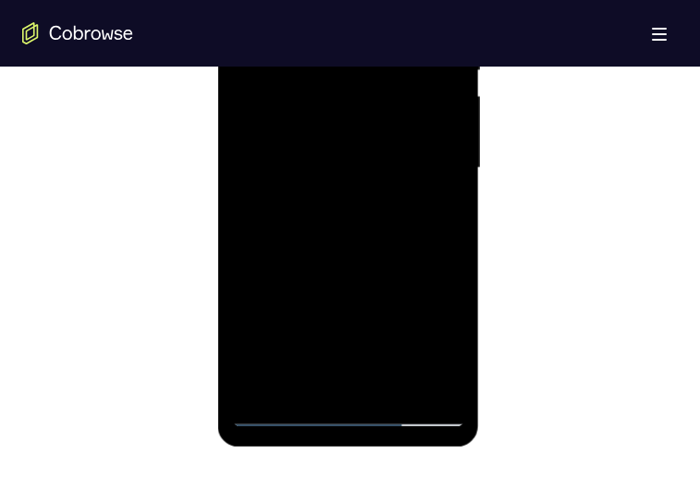
click at [333, 261] on div at bounding box center [348, 168] width 233 height 518
click at [347, 247] on div at bounding box center [348, 168] width 233 height 518
click at [324, 92] on div at bounding box center [348, 168] width 233 height 518
click at [342, 255] on div at bounding box center [348, 168] width 233 height 518
click at [247, 0] on div at bounding box center [348, 168] width 233 height 518
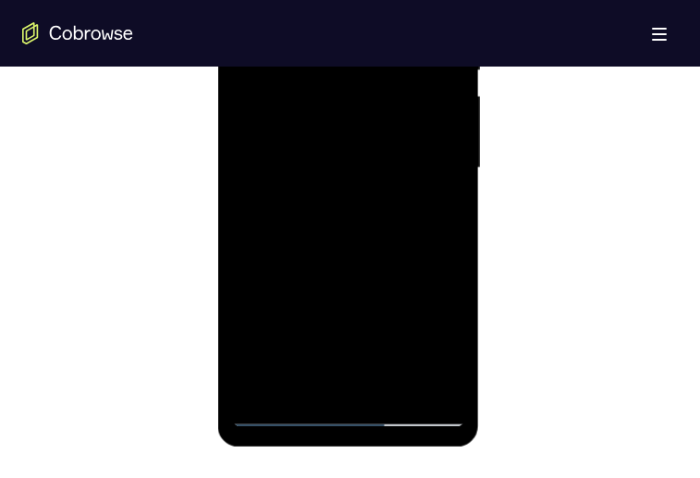
click at [356, 273] on div at bounding box center [348, 168] width 233 height 518
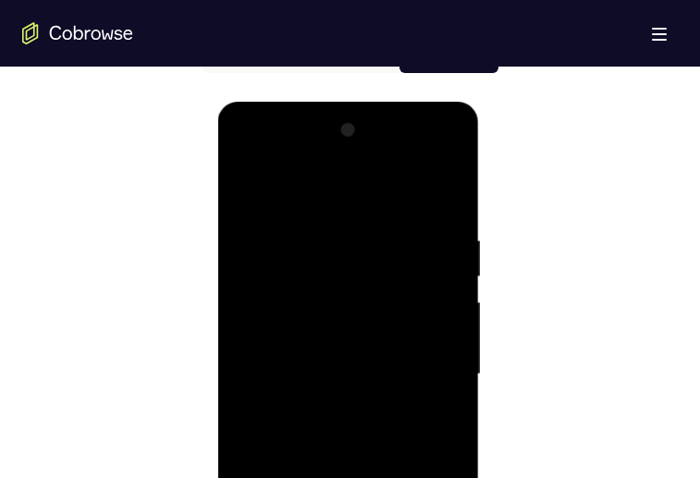
click at [244, 187] on div at bounding box center [348, 375] width 233 height 518
click at [358, 443] on div at bounding box center [348, 375] width 233 height 518
click at [251, 190] on div at bounding box center [348, 375] width 233 height 518
click at [373, 326] on div at bounding box center [348, 375] width 233 height 518
click at [401, 477] on div at bounding box center [348, 375] width 233 height 518
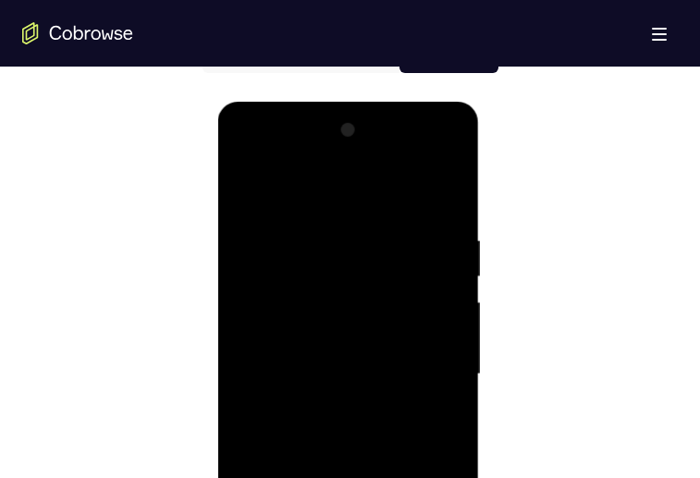
click at [412, 477] on div at bounding box center [348, 375] width 233 height 518
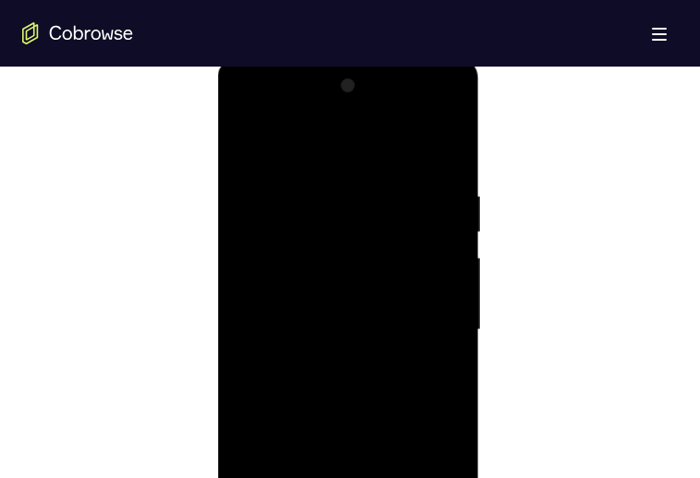
click at [421, 324] on div at bounding box center [348, 330] width 233 height 518
click at [346, 477] on div at bounding box center [348, 330] width 233 height 518
click at [331, 477] on div at bounding box center [348, 330] width 233 height 518
click at [442, 477] on div at bounding box center [348, 330] width 233 height 518
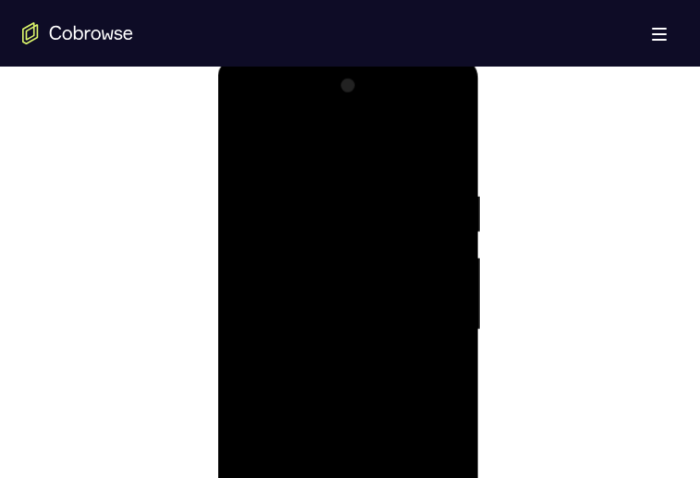
click at [442, 477] on div at bounding box center [348, 330] width 233 height 518
click at [418, 231] on div at bounding box center [348, 330] width 233 height 518
click at [433, 365] on div at bounding box center [348, 330] width 233 height 518
click at [430, 341] on div at bounding box center [348, 330] width 233 height 518
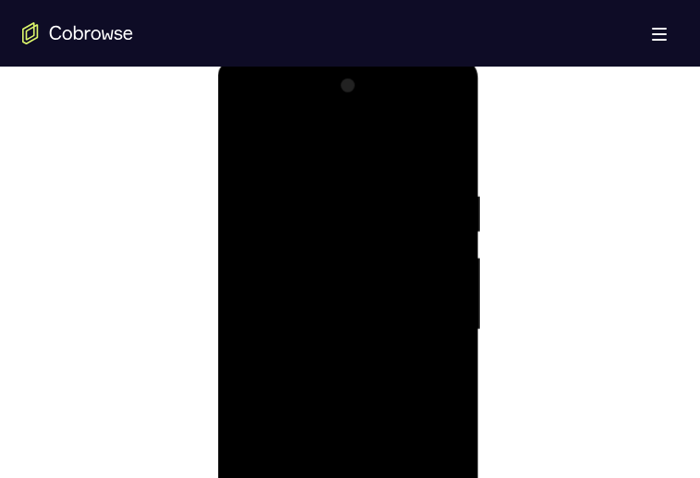
click at [328, 253] on div at bounding box center [348, 330] width 233 height 518
click at [333, 415] on div at bounding box center [348, 330] width 233 height 518
click at [329, 439] on div at bounding box center [348, 330] width 233 height 518
click at [332, 441] on div at bounding box center [348, 330] width 233 height 518
click at [254, 141] on div at bounding box center [348, 330] width 233 height 518
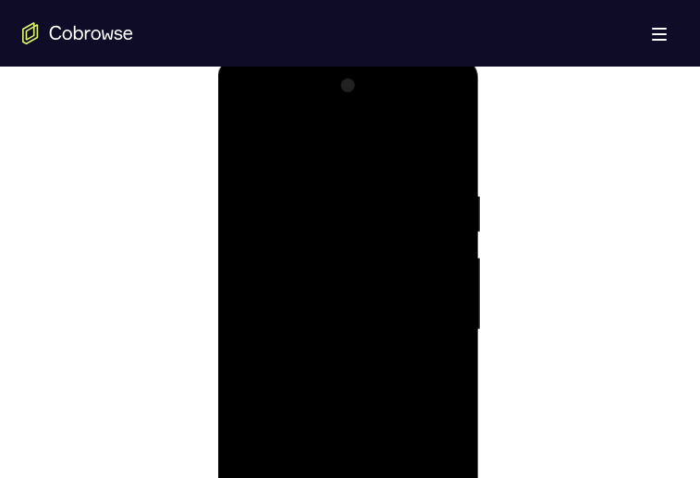
click at [319, 316] on div at bounding box center [348, 330] width 233 height 518
click at [311, 477] on div at bounding box center [348, 330] width 233 height 518
click at [251, 145] on div at bounding box center [348, 330] width 233 height 518
click at [371, 318] on div at bounding box center [348, 330] width 233 height 518
click at [275, 477] on div at bounding box center [348, 330] width 233 height 518
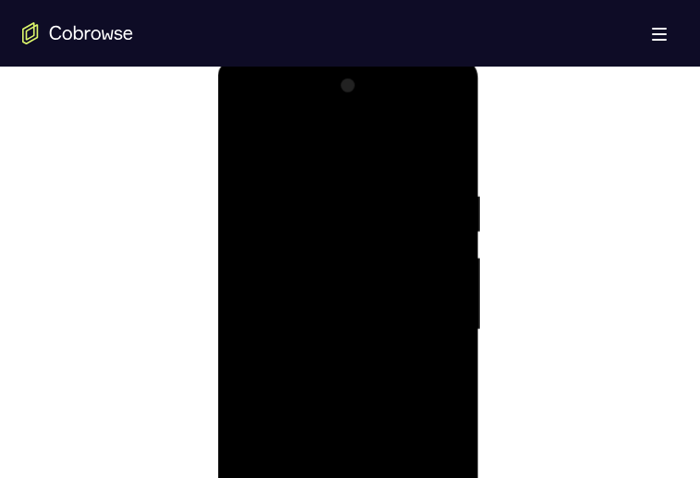
click at [275, 477] on div at bounding box center [348, 330] width 233 height 518
click at [250, 123] on div at bounding box center [348, 308] width 233 height 518
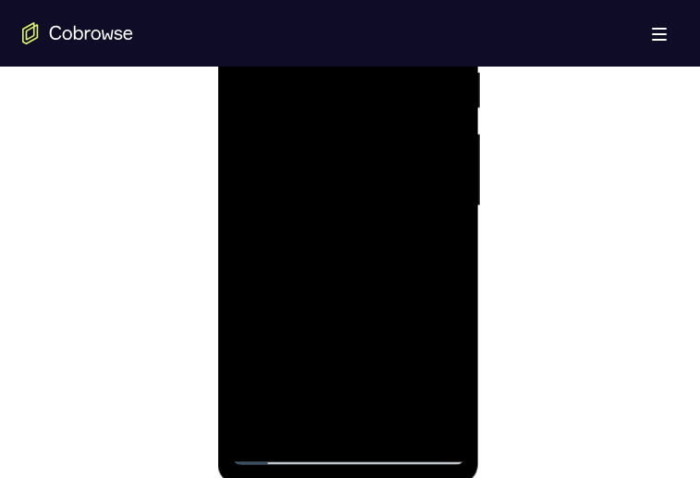
click at [343, 278] on div at bounding box center [348, 206] width 233 height 518
